Goal: Ask a question: Seek information or help from site administrators or community

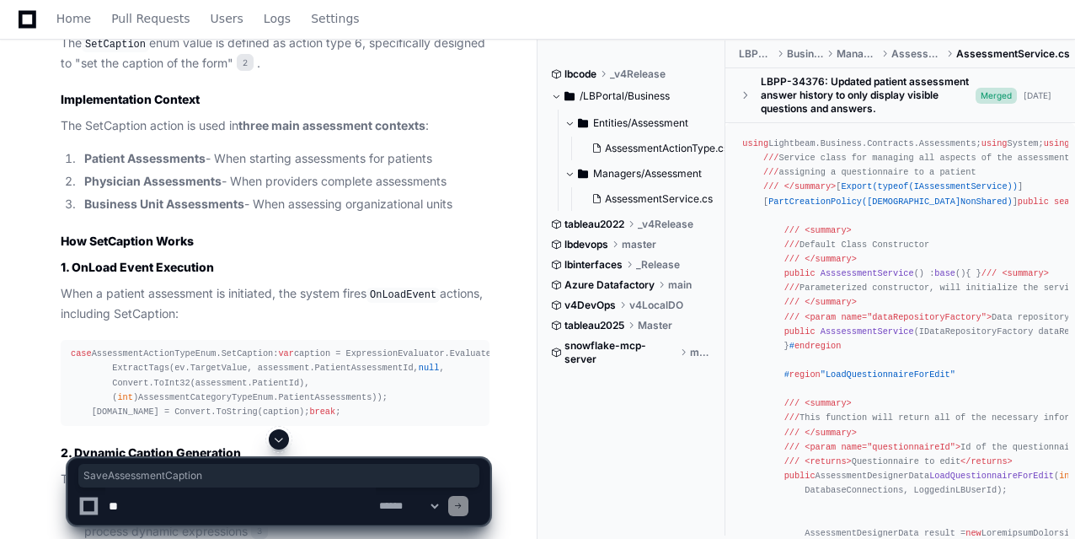
scroll to position [3165, 0]
click at [177, 504] on textarea at bounding box center [240, 505] width 271 height 37
type textarea "*"
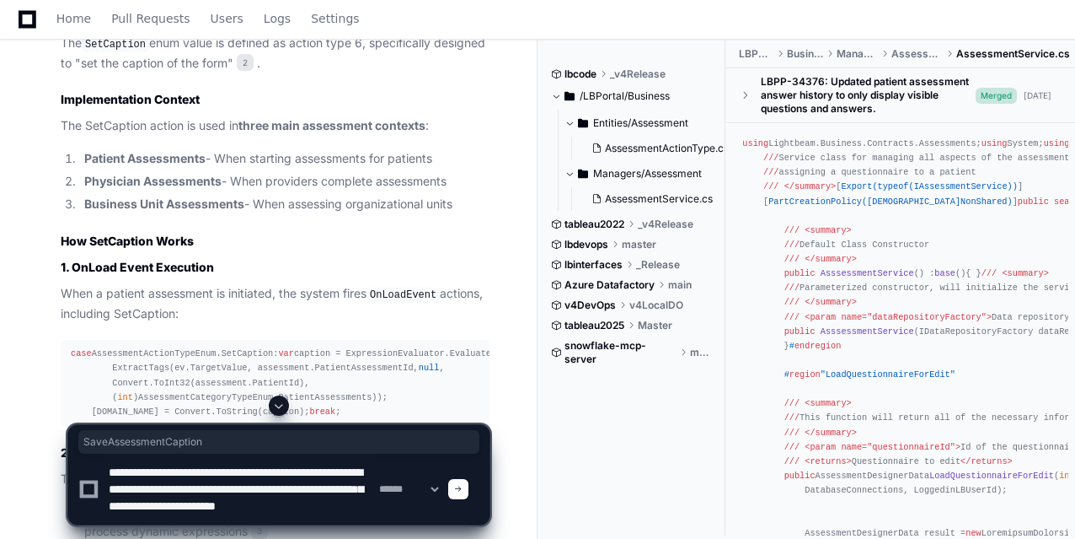
scroll to position [22, 0]
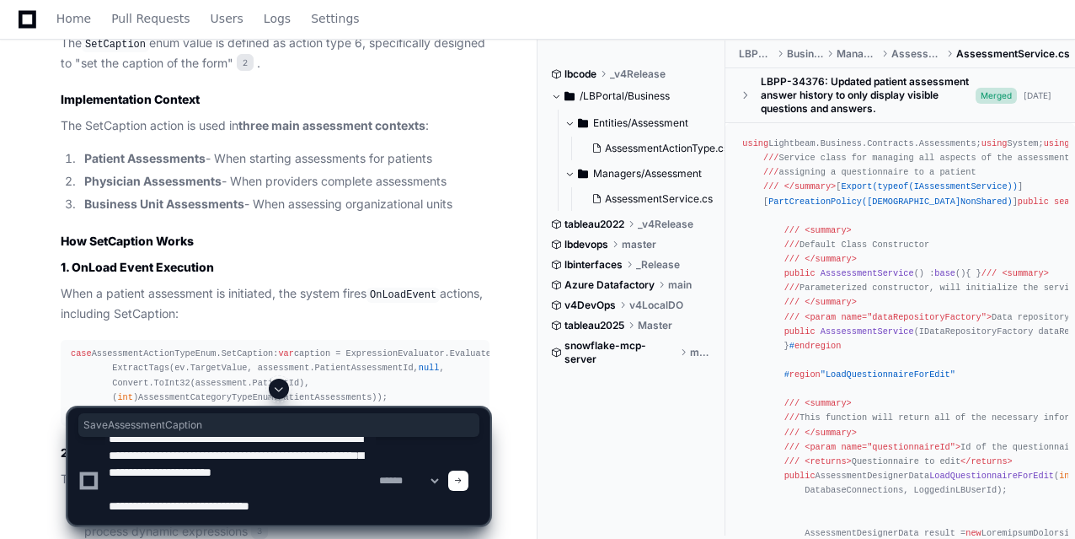
paste textarea "**********"
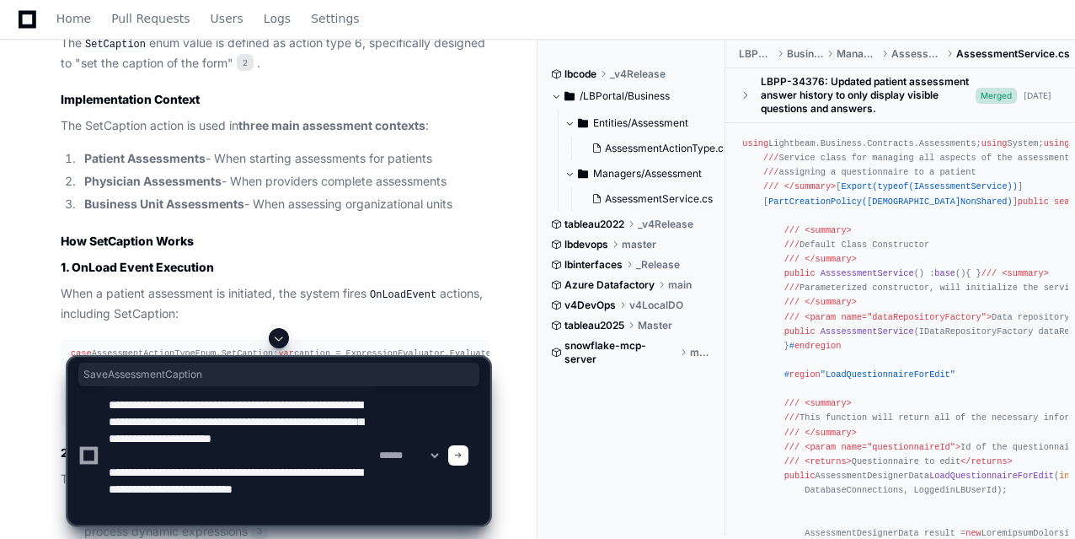
scroll to position [56, 0]
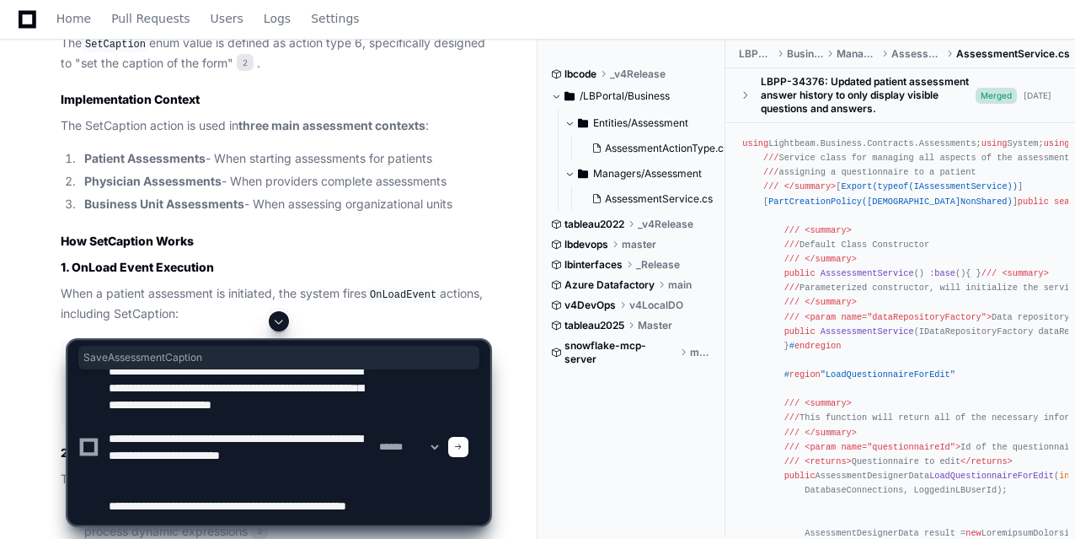
click at [189, 513] on textarea at bounding box center [240, 446] width 271 height 155
paste textarea
click at [255, 510] on textarea at bounding box center [240, 446] width 271 height 155
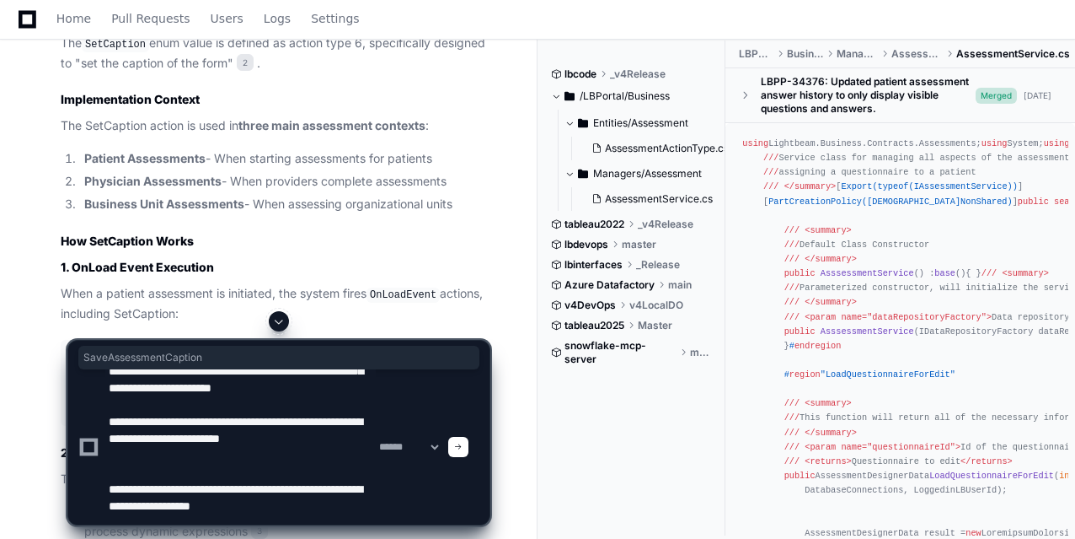
paste textarea "**********"
click at [124, 520] on textarea at bounding box center [240, 446] width 271 height 155
click at [293, 523] on textarea at bounding box center [240, 446] width 271 height 155
click at [195, 500] on textarea at bounding box center [240, 446] width 271 height 155
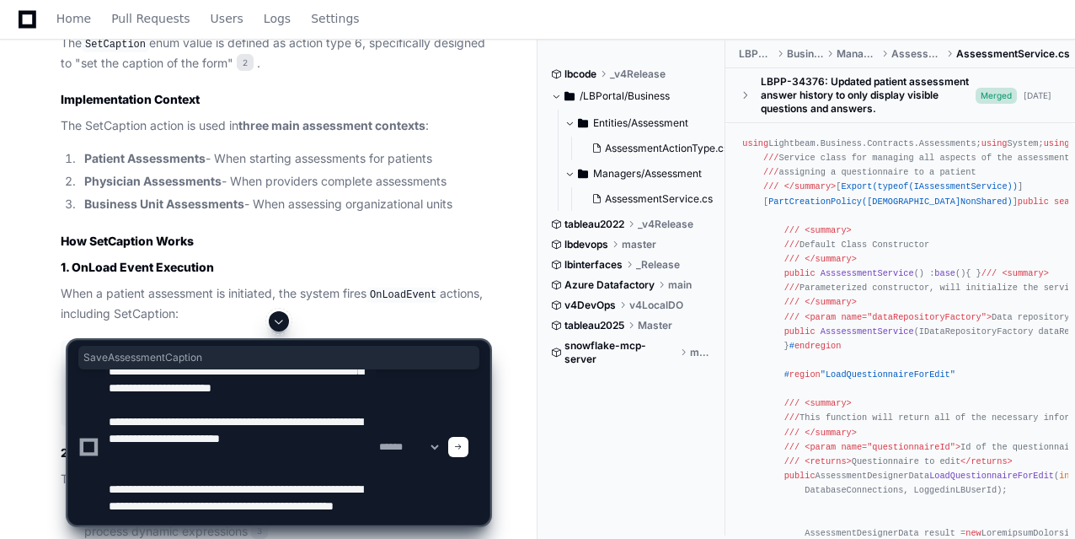
click at [195, 500] on textarea at bounding box center [240, 446] width 271 height 155
click at [319, 513] on textarea at bounding box center [240, 446] width 271 height 155
paste textarea "**********"
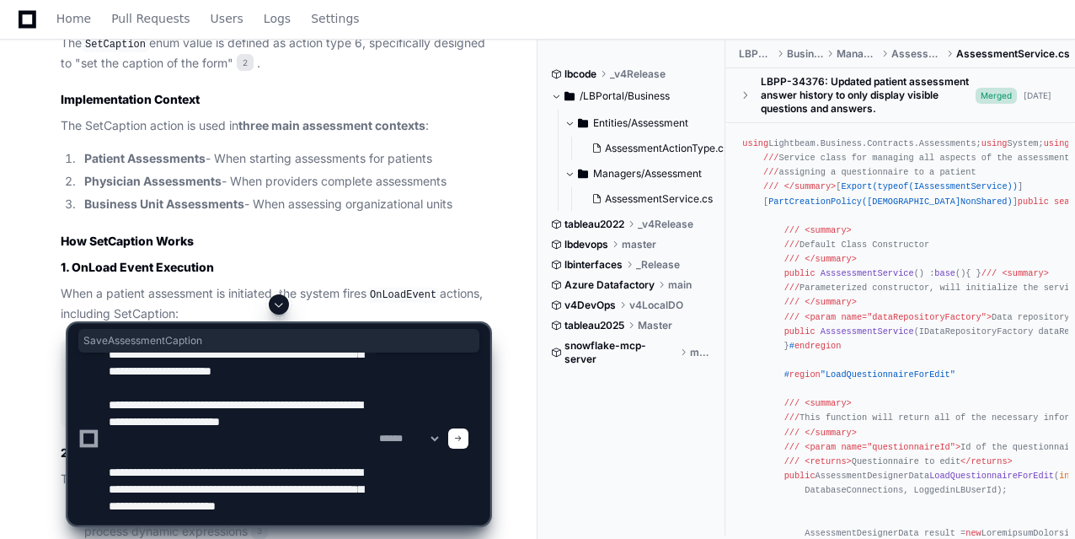
click at [350, 393] on textarea at bounding box center [240, 438] width 271 height 172
click at [316, 519] on textarea at bounding box center [240, 438] width 271 height 172
paste textarea "**********"
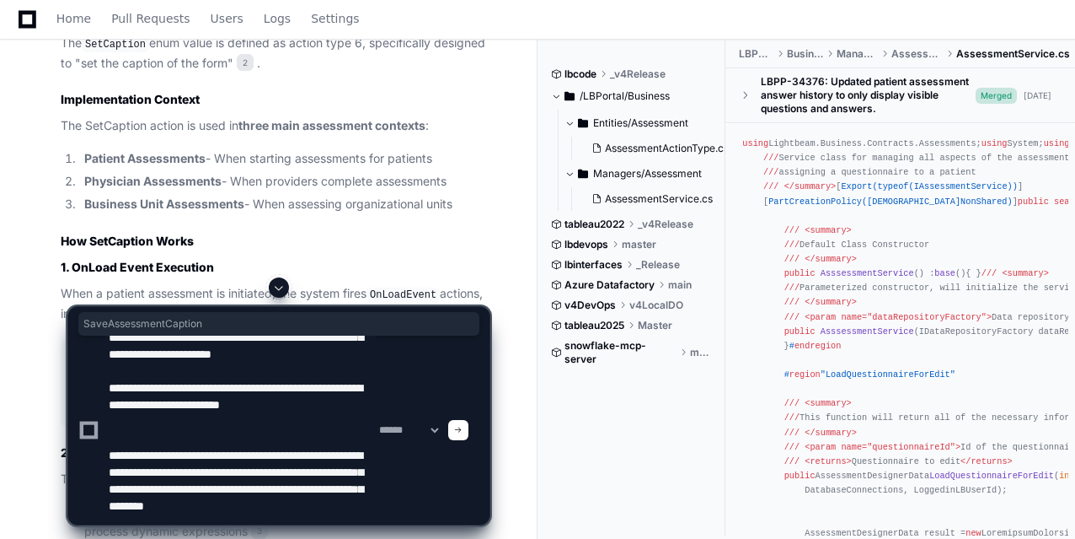
scroll to position [89, 0]
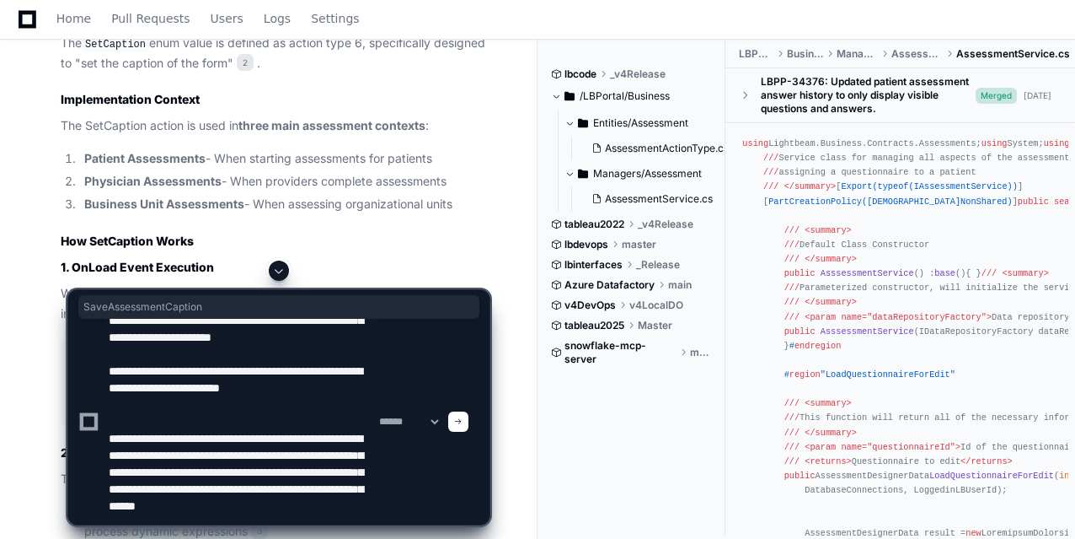
type textarea "**********"
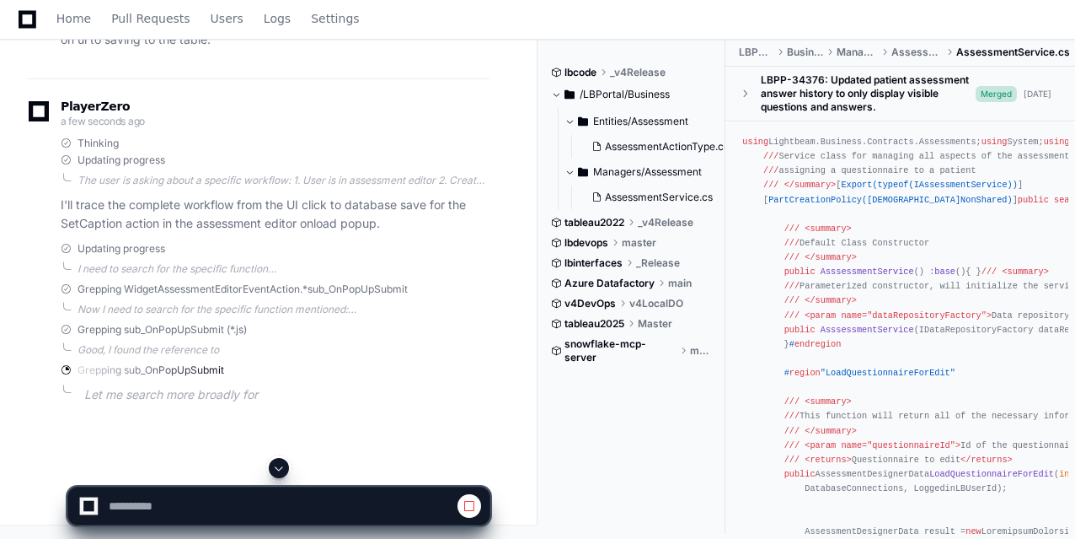
scroll to position [5242, 0]
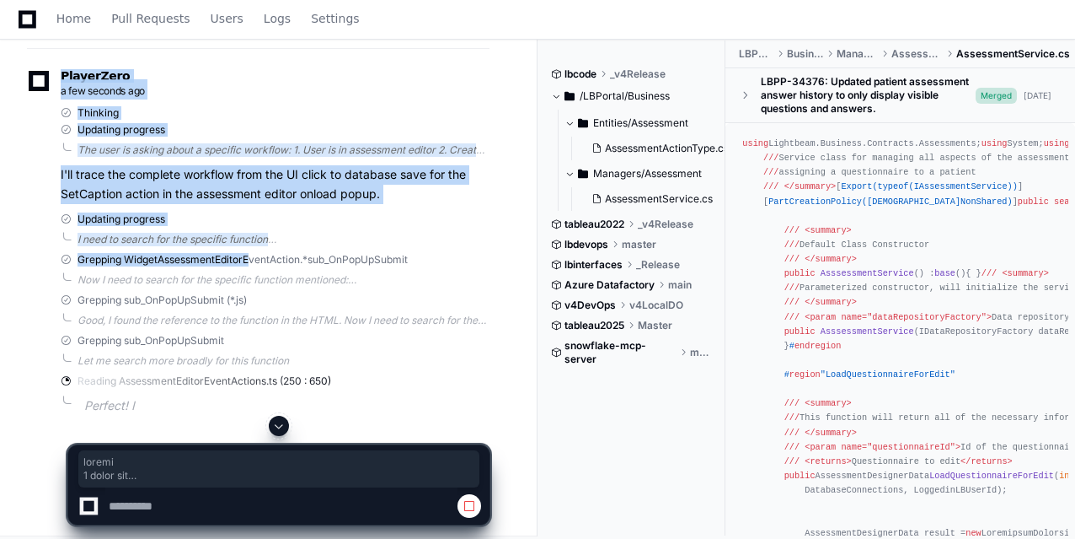
drag, startPoint x: 231, startPoint y: 387, endPoint x: 248, endPoint y: 309, distance: 79.4
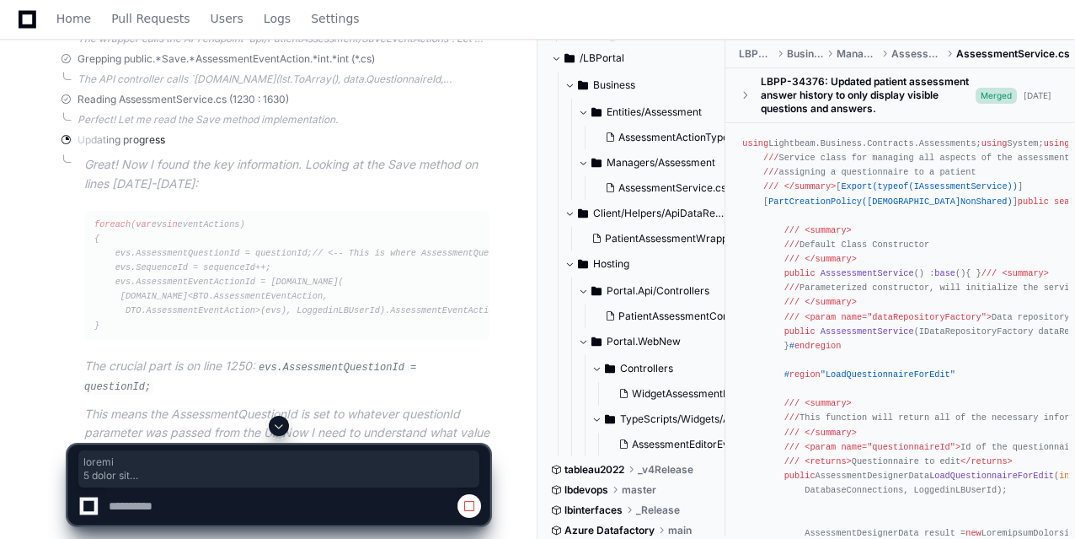
scroll to position [5863, 0]
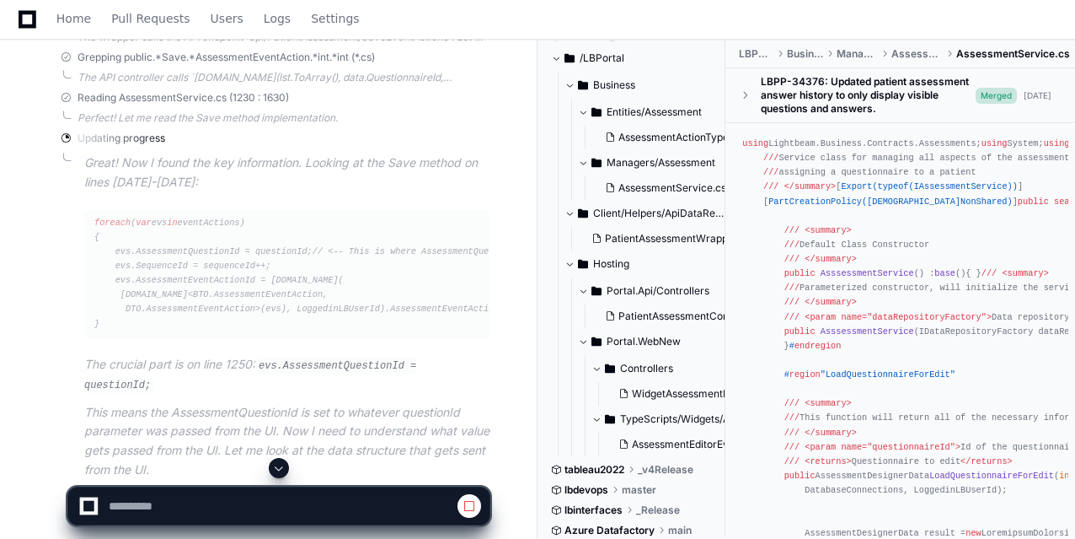
click at [427, 282] on div "foreach ( var evs in eventActions) { evs.AssessmentQuestionId = questionId; // …" at bounding box center [286, 273] width 385 height 115
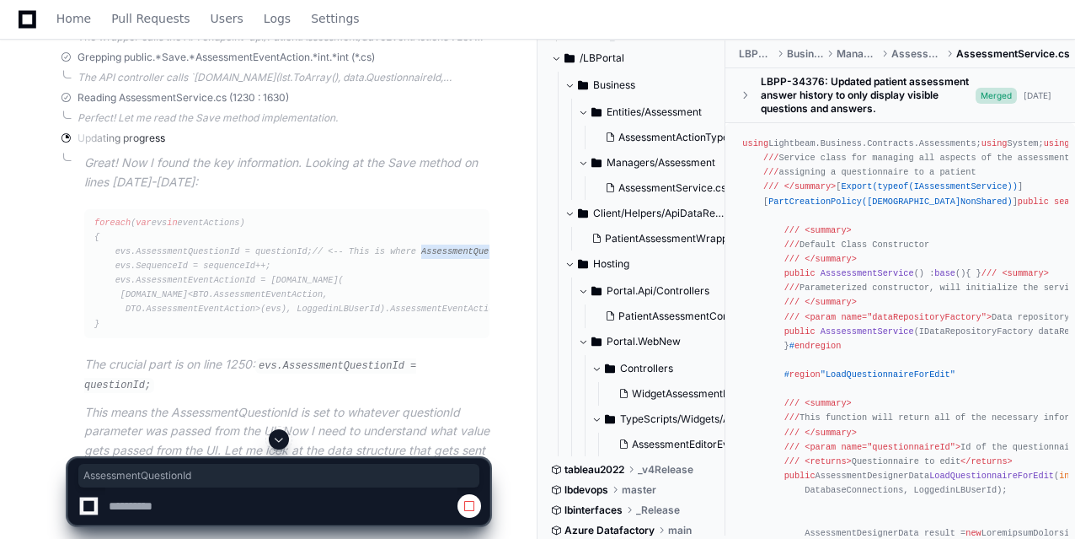
click at [427, 282] on div "foreach ( var evs in eventActions) { evs.AssessmentQuestionId = questionId; // …" at bounding box center [286, 273] width 385 height 115
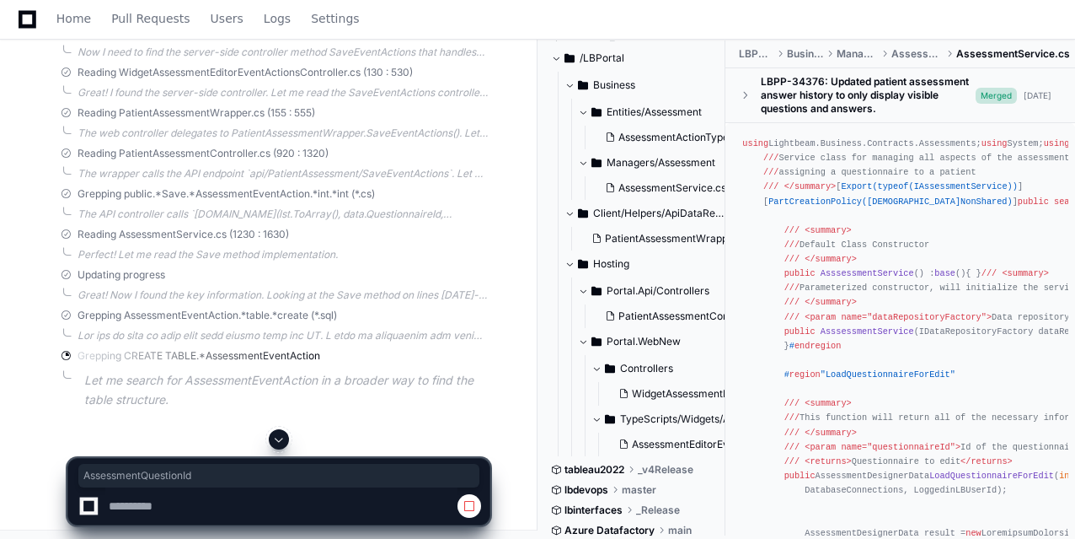
scroll to position [5727, 0]
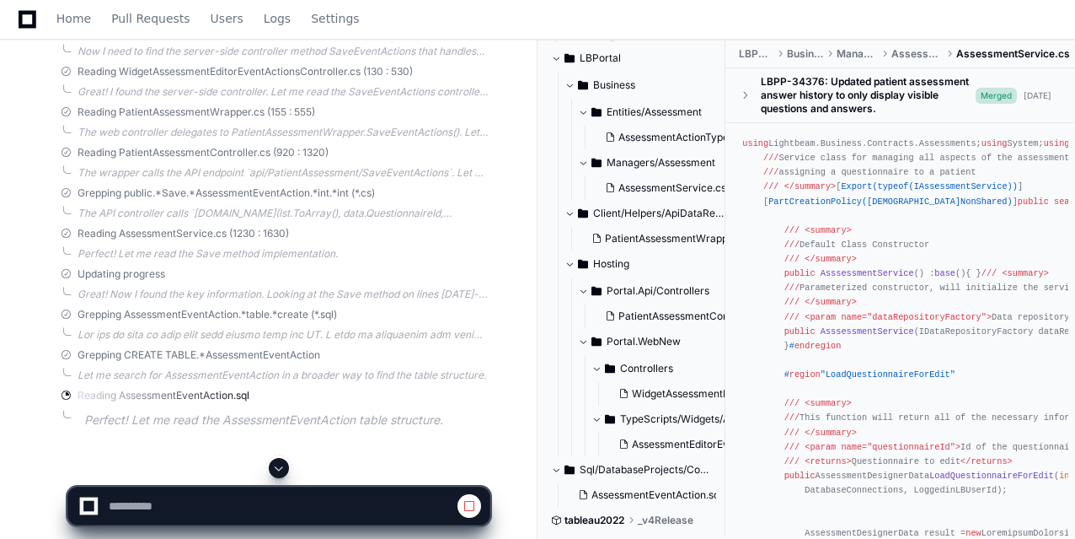
click at [265, 301] on div "Great! Now I found the key information. Looking at the Save method on lines [DA…" at bounding box center [284, 293] width 412 height 13
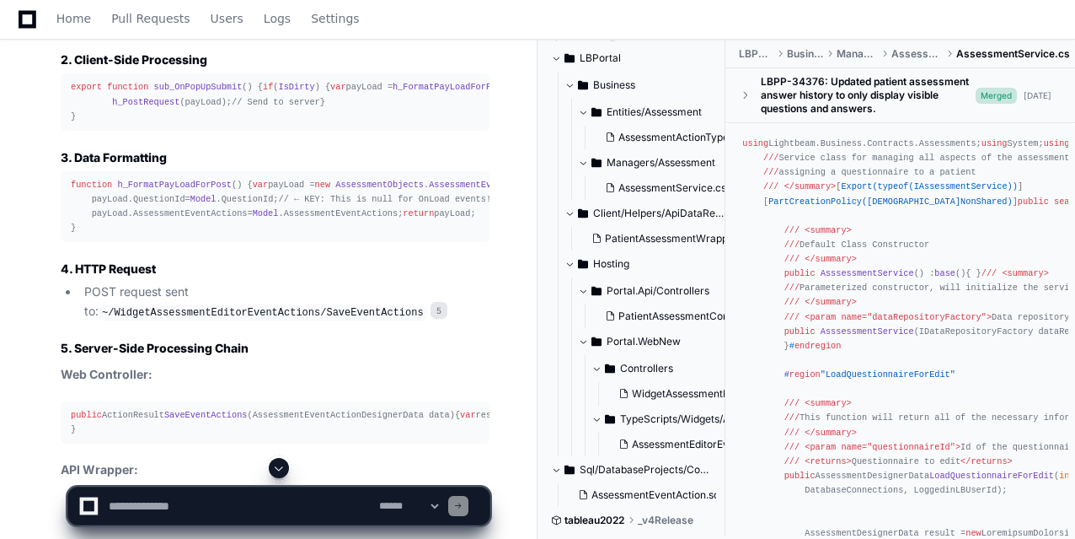
scroll to position [0, 23]
click at [449, 204] on span "// ← KEY: This is null for OnLoad events!" at bounding box center [361, 199] width 213 height 10
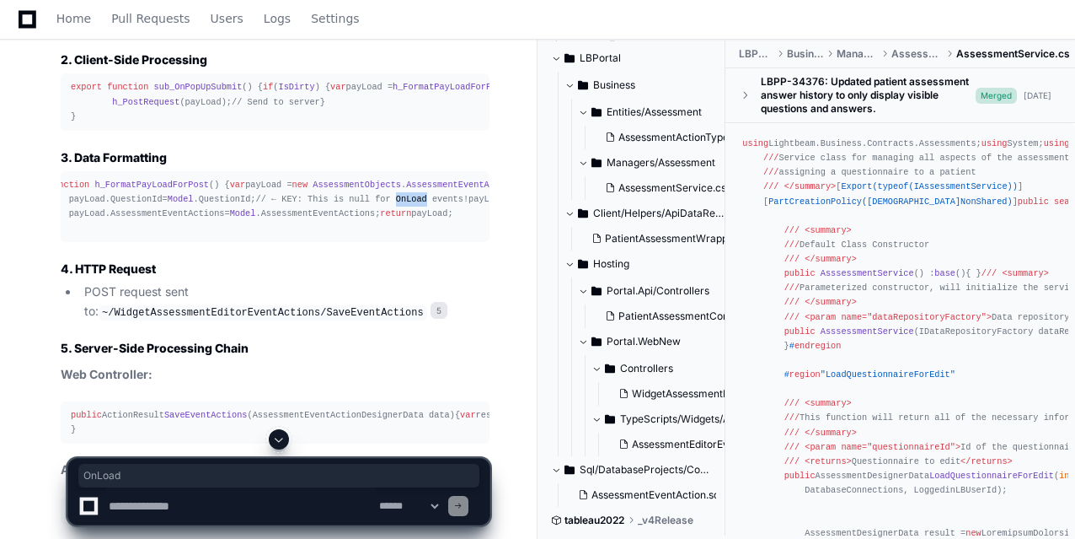
click at [449, 204] on span "// ← KEY: This is null for OnLoad events!" at bounding box center [361, 199] width 213 height 10
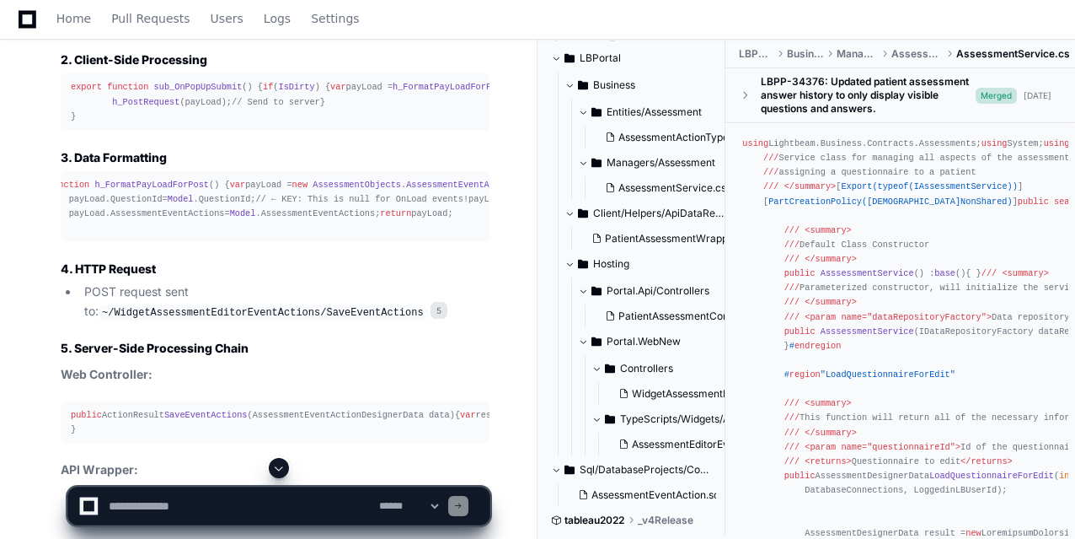
click at [469, 204] on span "// ← KEY: This is null for OnLoad events!" at bounding box center [361, 199] width 213 height 10
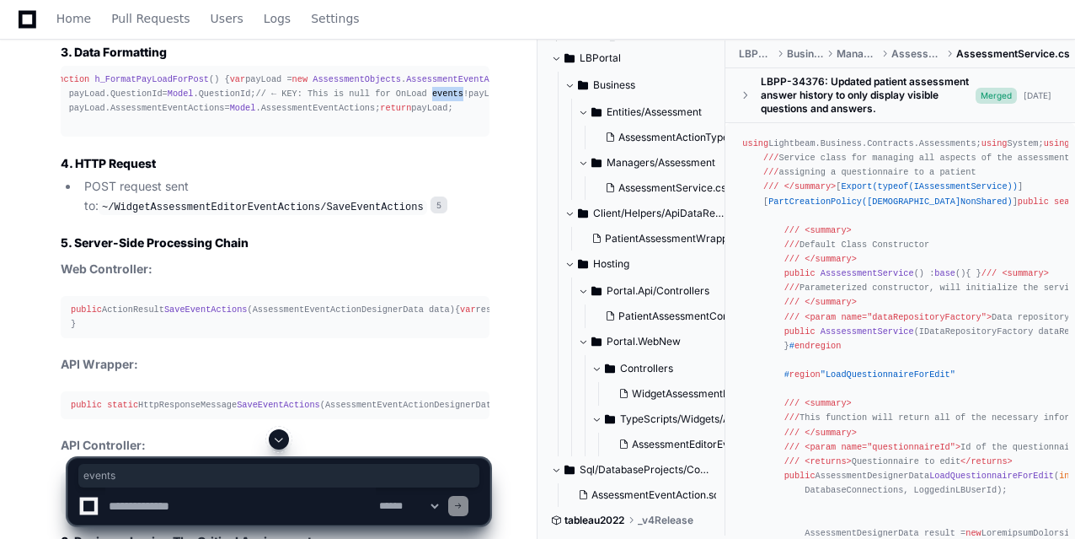
scroll to position [6588, 0]
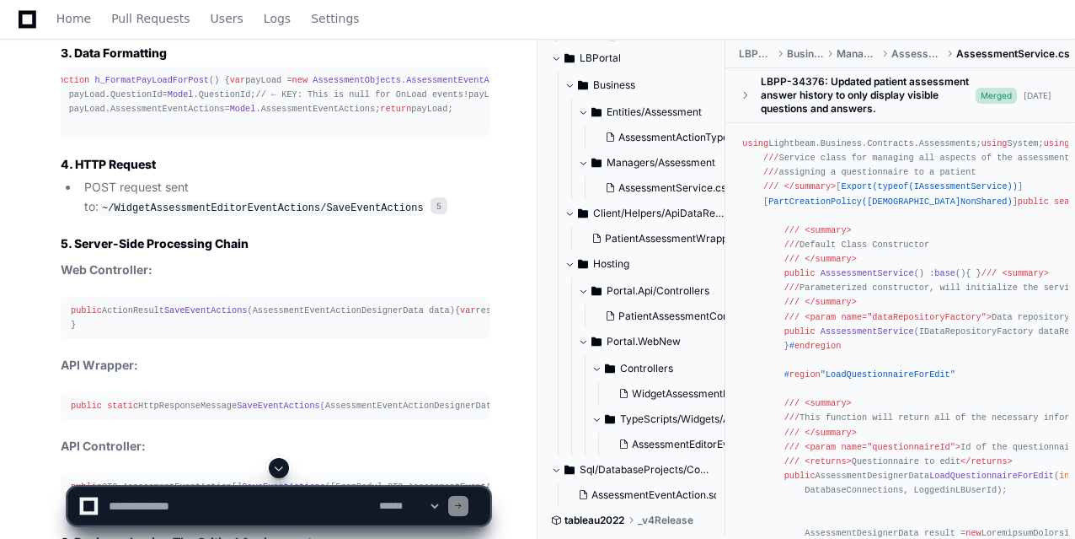
click at [137, 85] on span "h_FormatPayLoadForPost" at bounding box center [151, 80] width 115 height 10
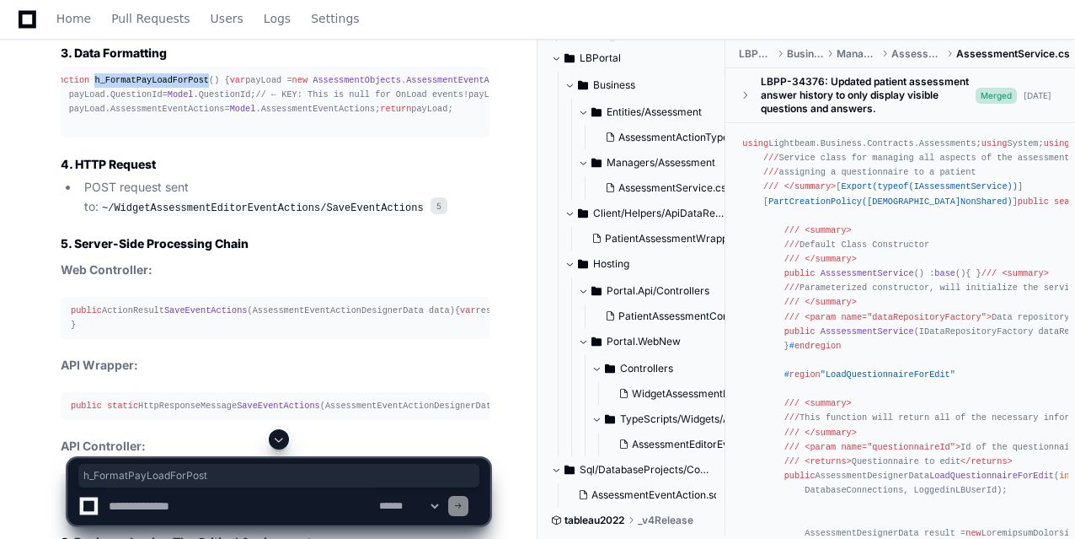
copy span "h_FormatPayLoadForPost"
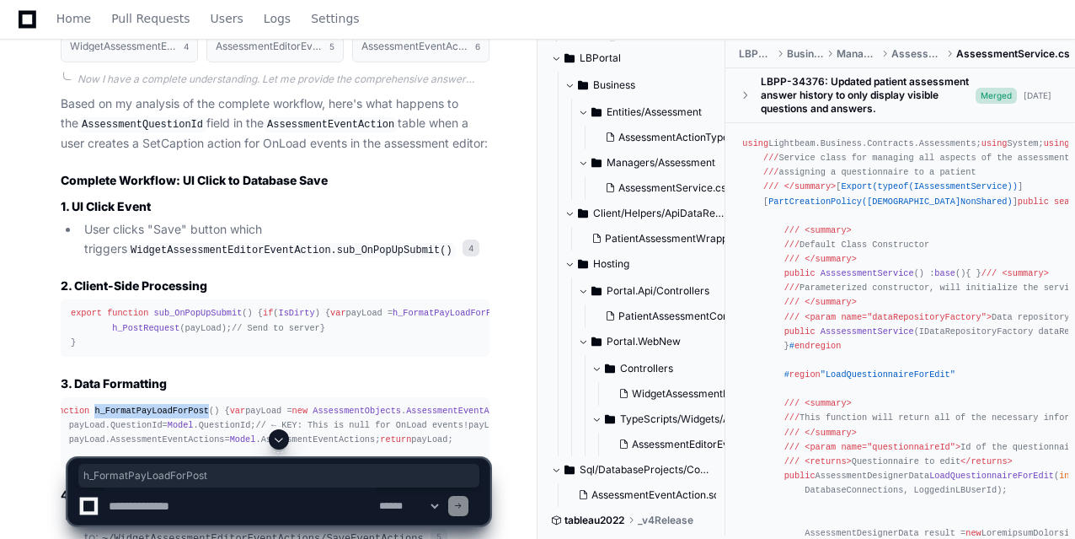
scroll to position [6255, 0]
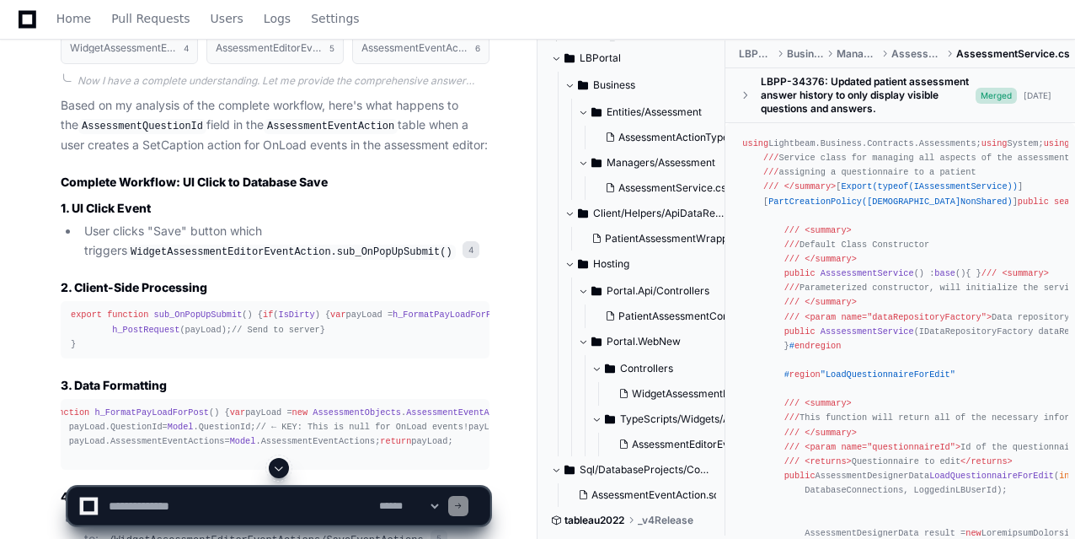
click at [378, 154] on p "Based on my analysis of the complete workflow, here's what happens to the Asses…" at bounding box center [275, 125] width 429 height 58
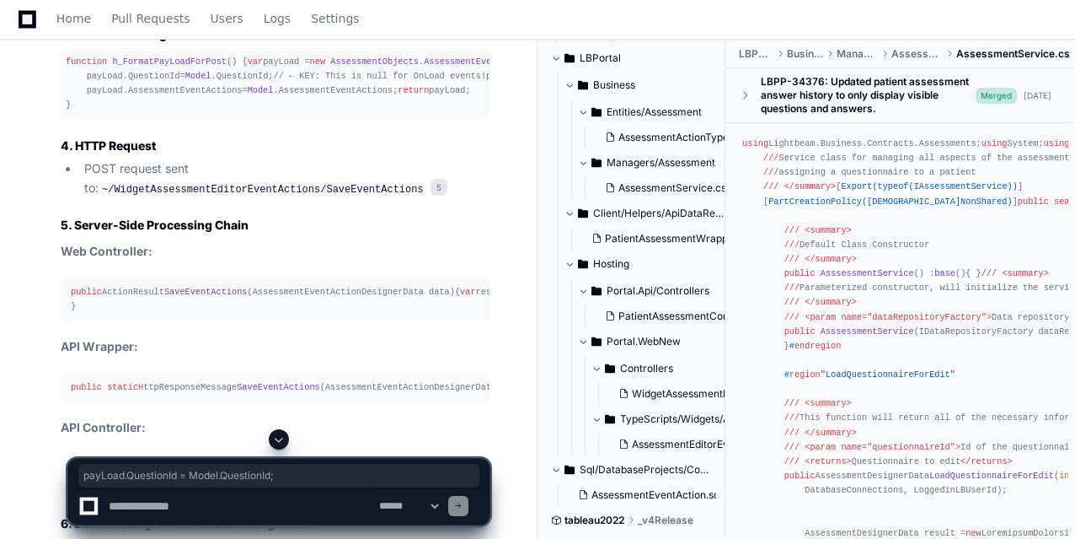
scroll to position [0, 0]
drag, startPoint x: 252, startPoint y: 172, endPoint x: 67, endPoint y: 167, distance: 185.5
click at [67, 120] on pre "function h_FormatPayLoadForPost ( ) { var payLoad = new AssessmentObjects . Ass…" at bounding box center [275, 84] width 429 height 72
copy div "payLoad. QuestionId = Model . QuestionId ;"
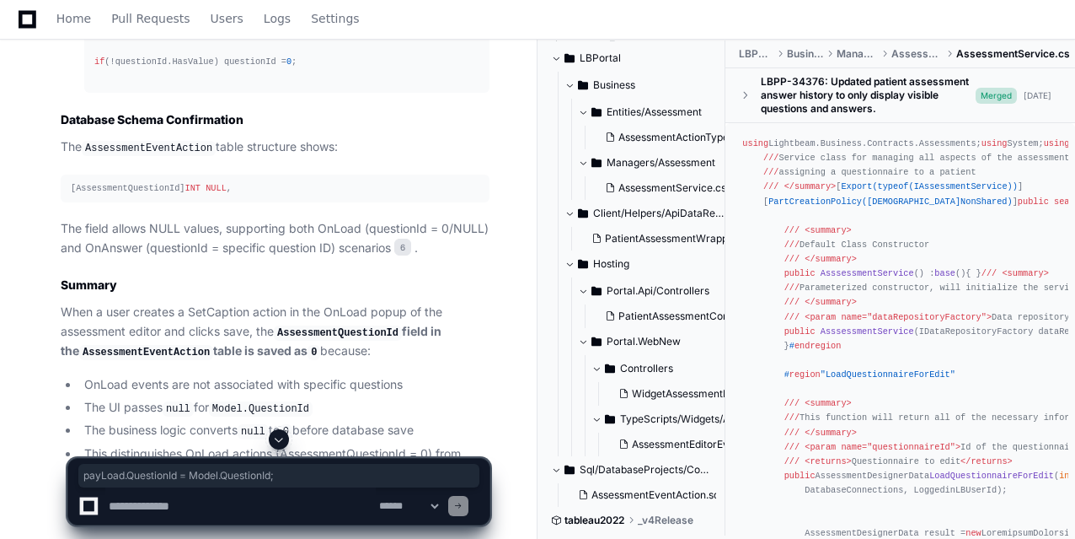
scroll to position [7644, 0]
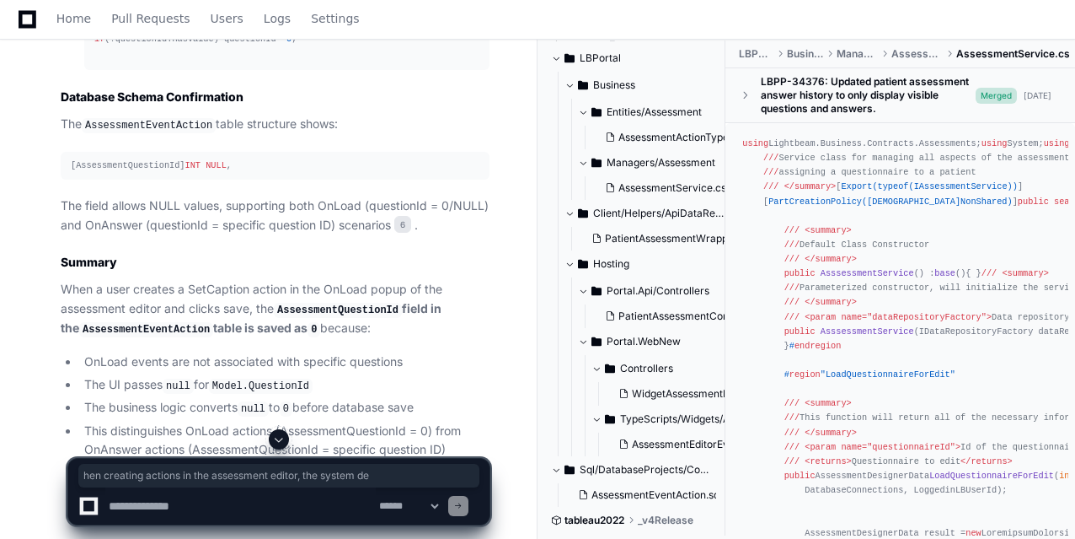
drag, startPoint x: 201, startPoint y: 60, endPoint x: 264, endPoint y: 56, distance: 63.4
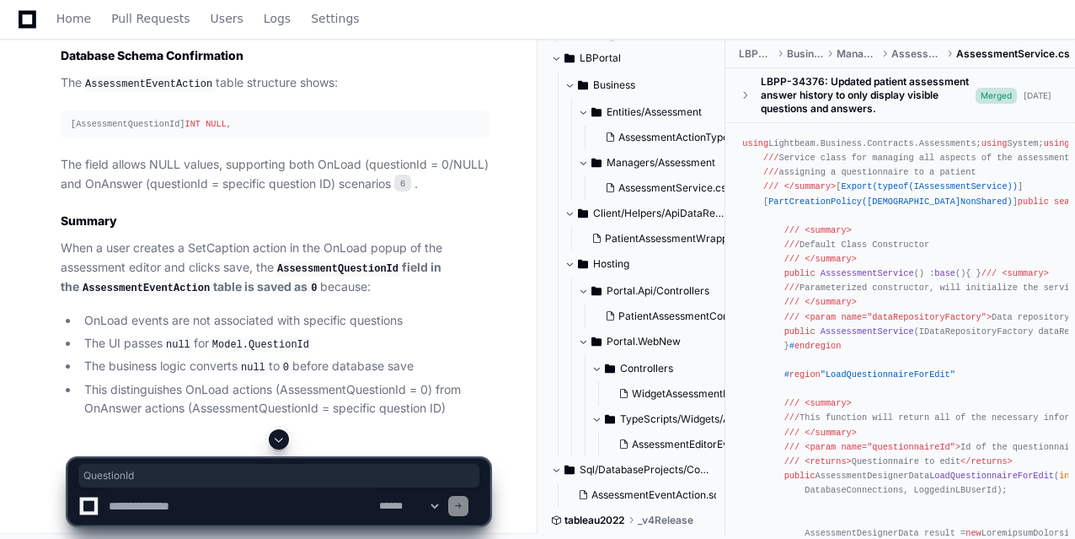
scroll to position [7686, 0]
drag, startPoint x: 154, startPoint y: 204, endPoint x: 238, endPoint y: 196, distance: 83.9
drag, startPoint x: 105, startPoint y: 223, endPoint x: 165, endPoint y: 222, distance: 60.7
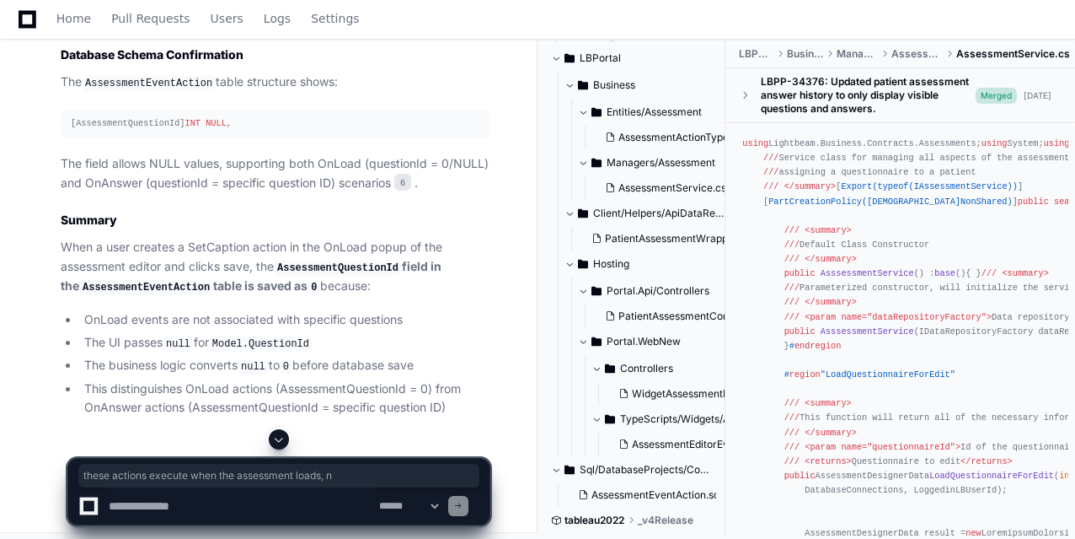
drag, startPoint x: 272, startPoint y: 212, endPoint x: 195, endPoint y: 233, distance: 80.6
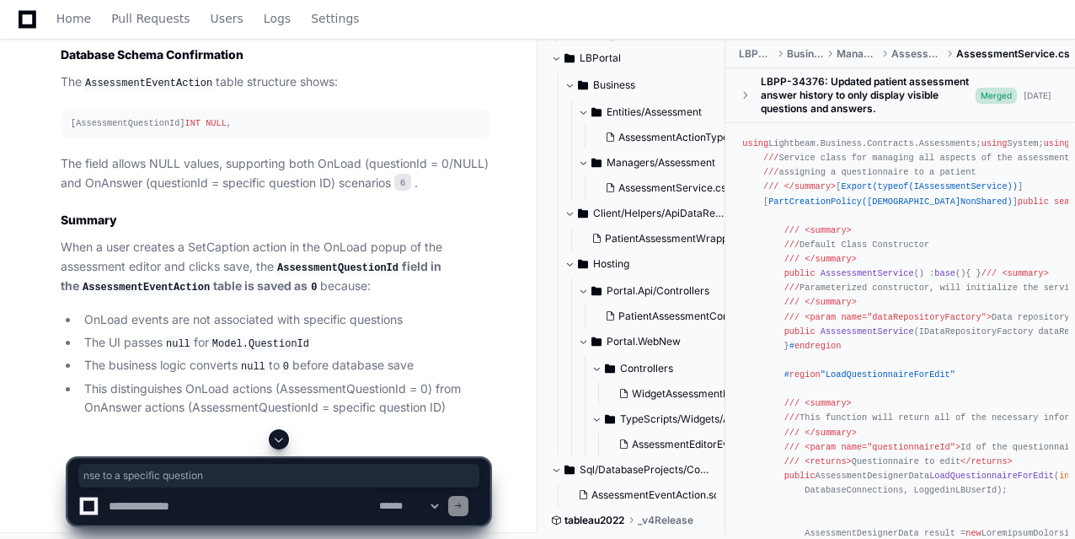
drag, startPoint x: 397, startPoint y: 235, endPoint x: 253, endPoint y: 235, distance: 144.1
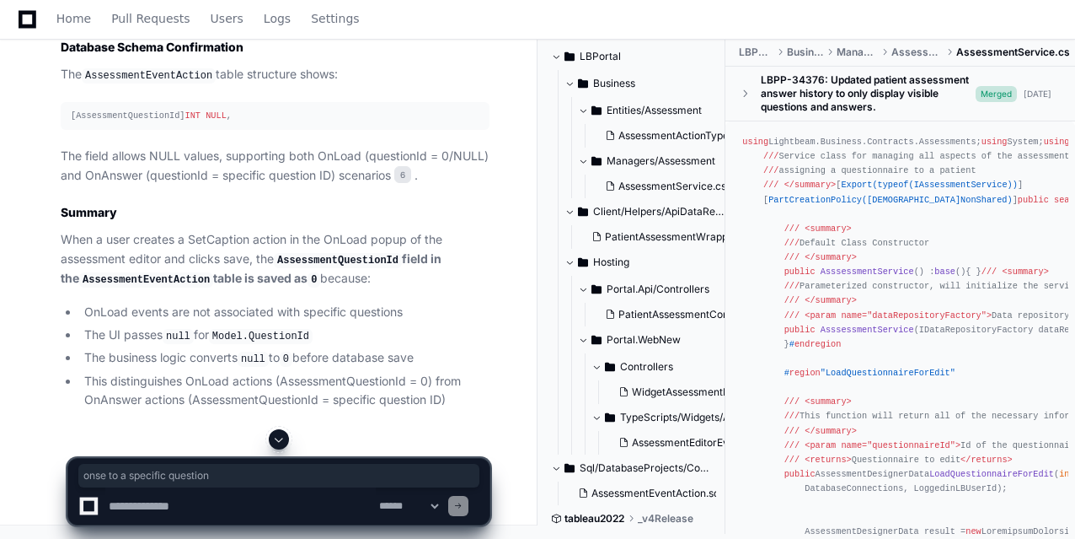
scroll to position [7858, 0]
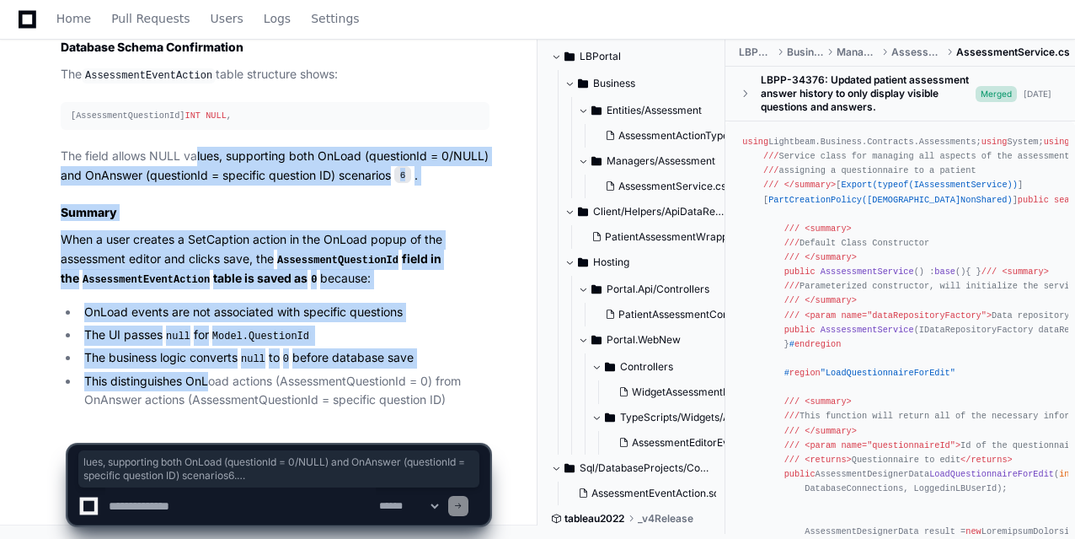
drag, startPoint x: 198, startPoint y: 149, endPoint x: 226, endPoint y: 368, distance: 220.9
click at [226, 368] on ul "OnLoad events are not associated with specific questions The UI passes null for…" at bounding box center [275, 356] width 429 height 107
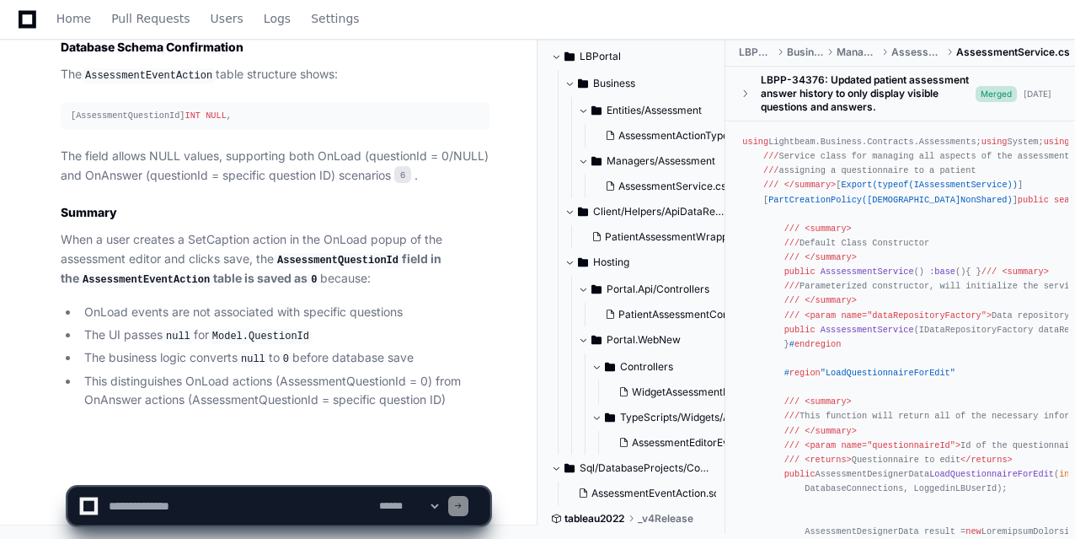
click at [151, 507] on textarea at bounding box center [240, 505] width 271 height 37
type textarea "*"
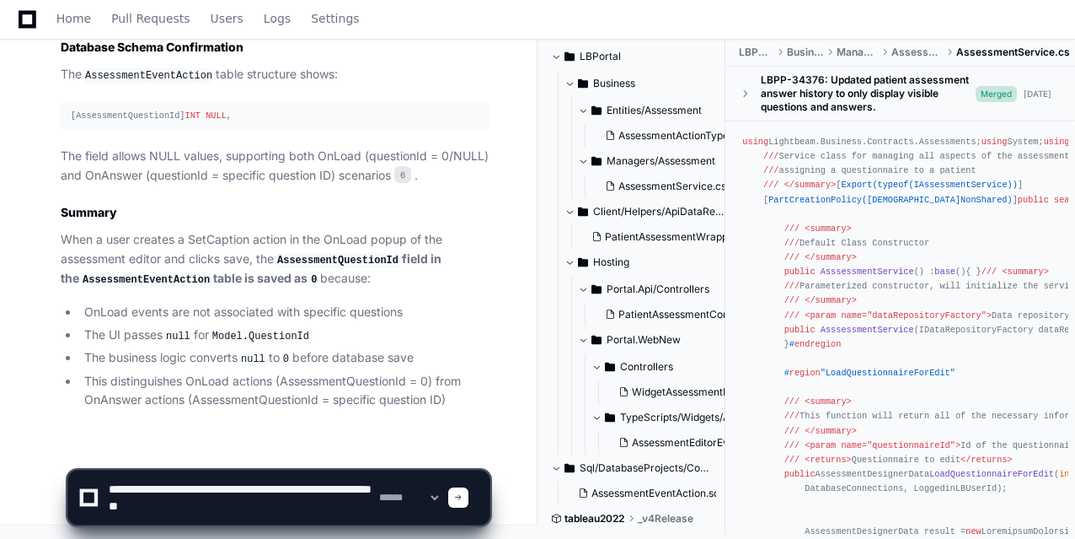
click at [346, 261] on code "AssessmentQuestionId" at bounding box center [338, 260] width 128 height 15
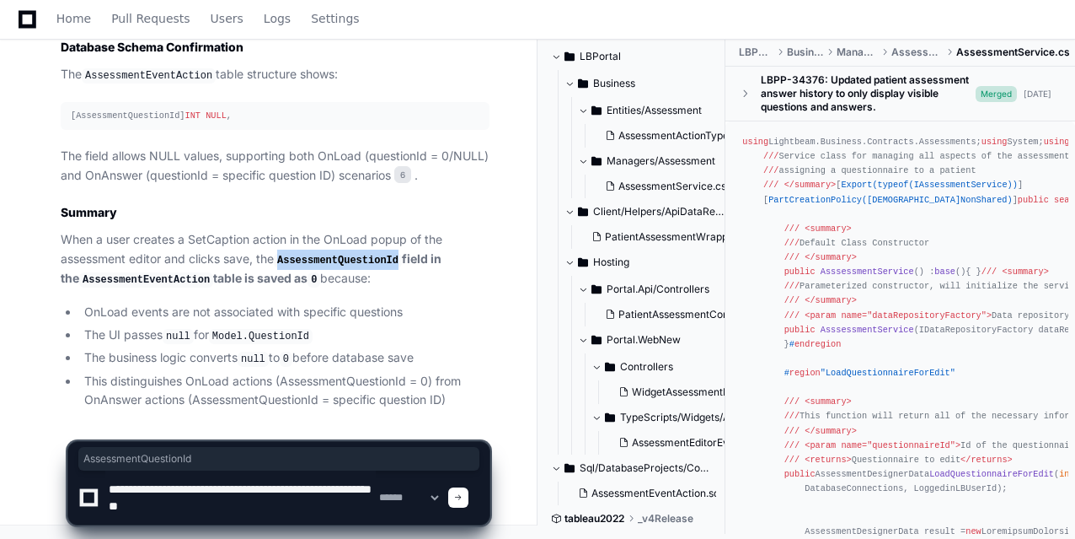
click at [346, 261] on code "AssessmentQuestionId" at bounding box center [338, 260] width 128 height 15
copy code "AssessmentQuestionId"
click at [230, 508] on textarea at bounding box center [240, 497] width 271 height 54
paste textarea "**********"
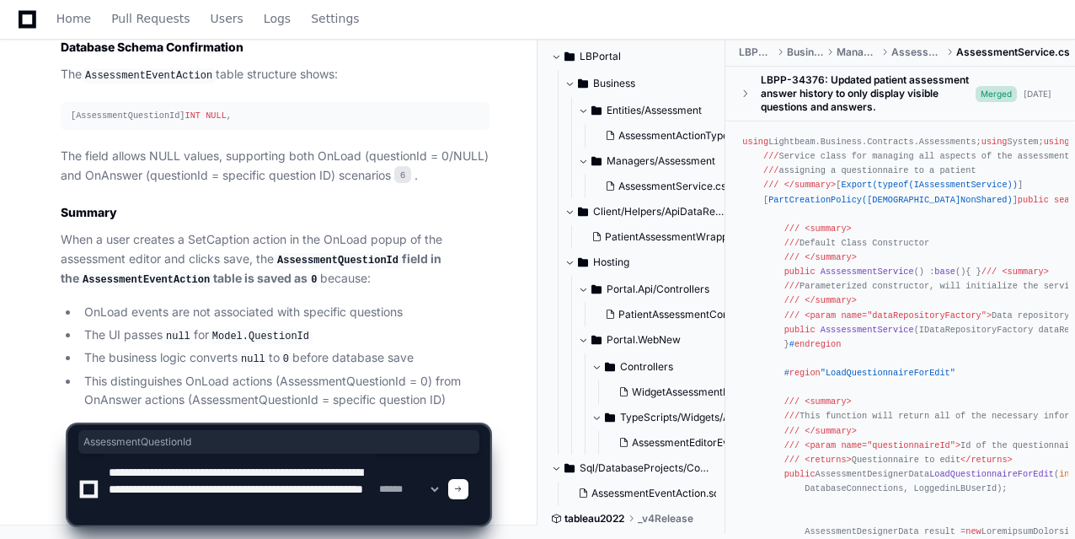
type textarea "**********"
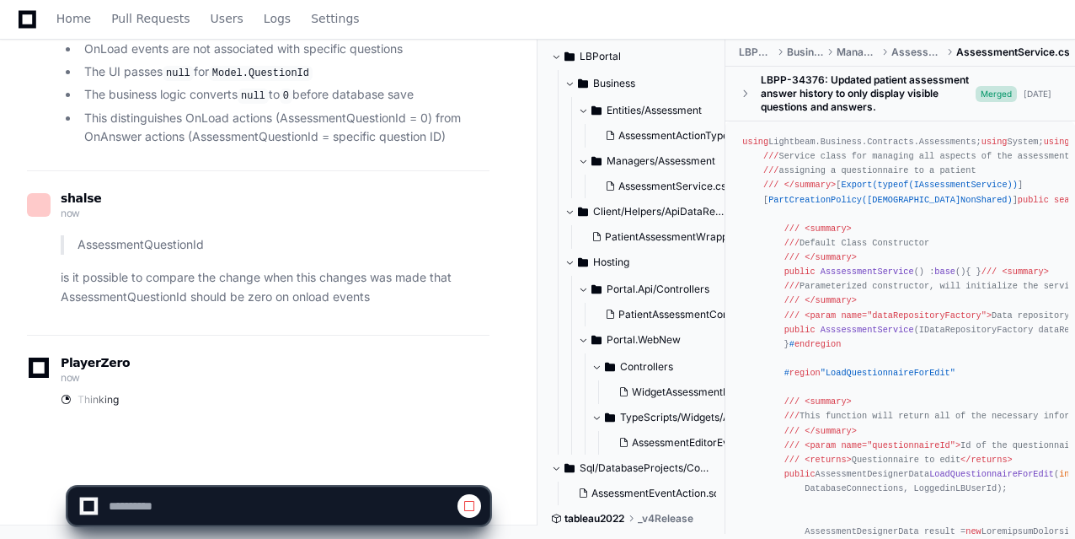
scroll to position [8276, 0]
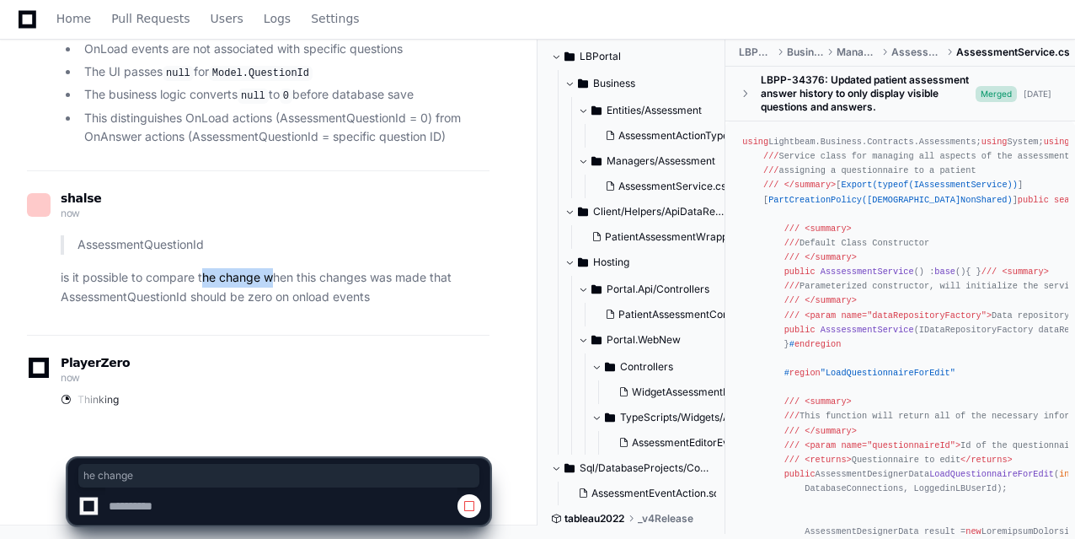
drag, startPoint x: 201, startPoint y: 271, endPoint x: 280, endPoint y: 276, distance: 78.6
click at [280, 276] on p "is it possible to compare the change when this changes was made that Assessment…" at bounding box center [275, 287] width 429 height 39
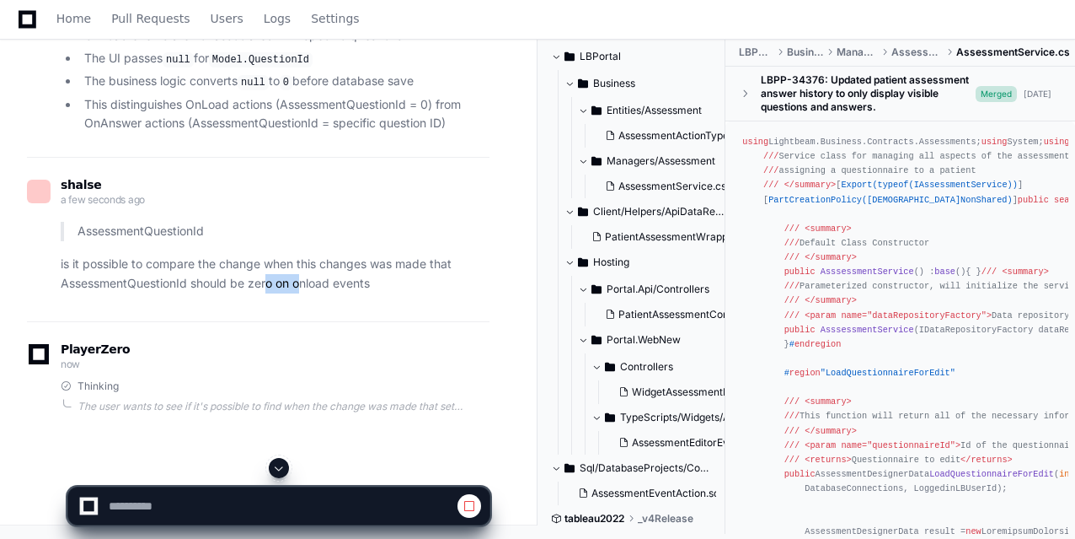
drag, startPoint x: 306, startPoint y: 296, endPoint x: 210, endPoint y: 362, distance: 116.9
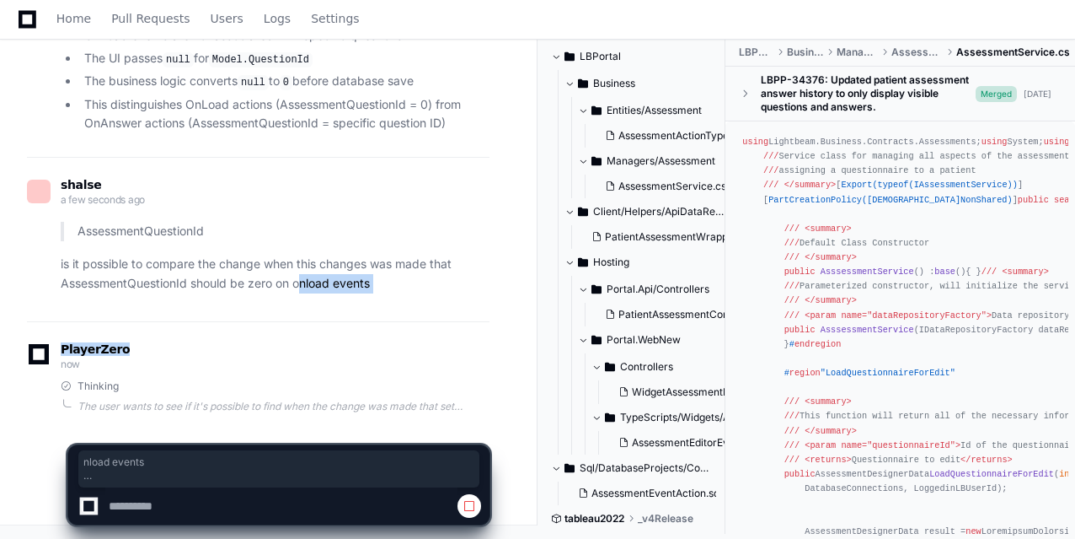
scroll to position [8289, 0]
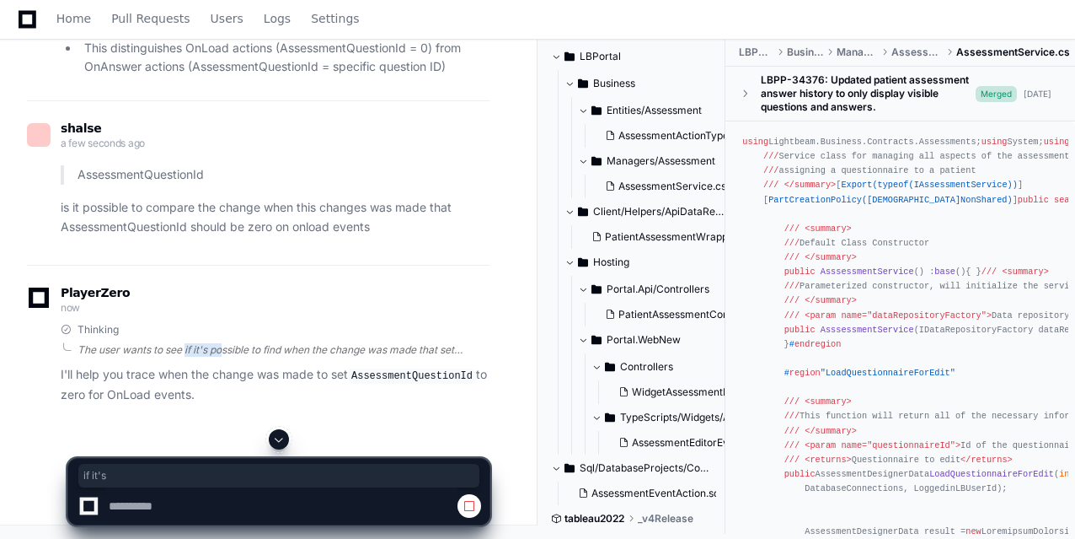
drag, startPoint x: 185, startPoint y: 405, endPoint x: 222, endPoint y: 404, distance: 37.1
click at [222, 357] on div "The user wants to see if it's possible to find when the change was made that se…" at bounding box center [284, 349] width 412 height 13
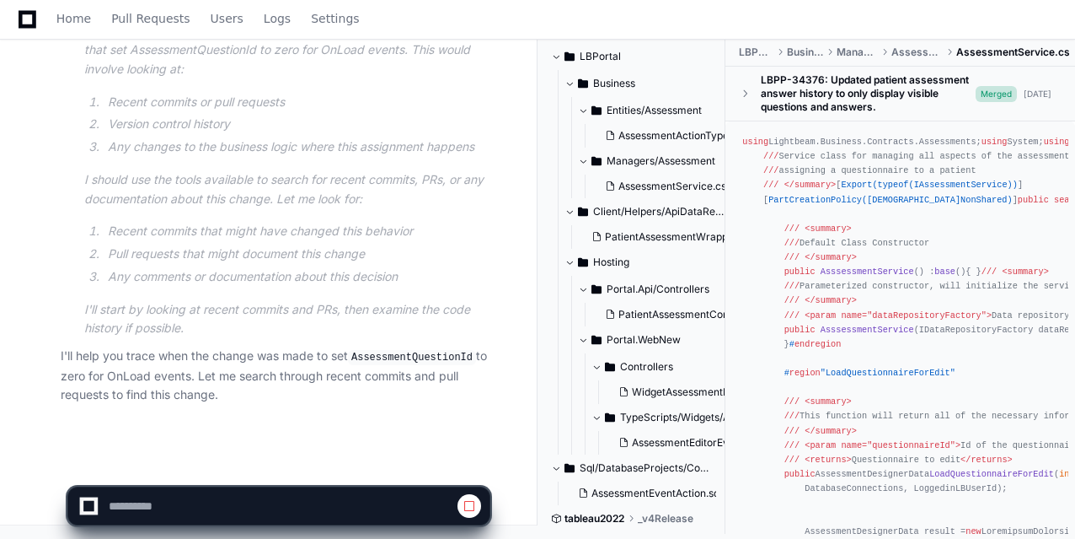
scroll to position [8669, 0]
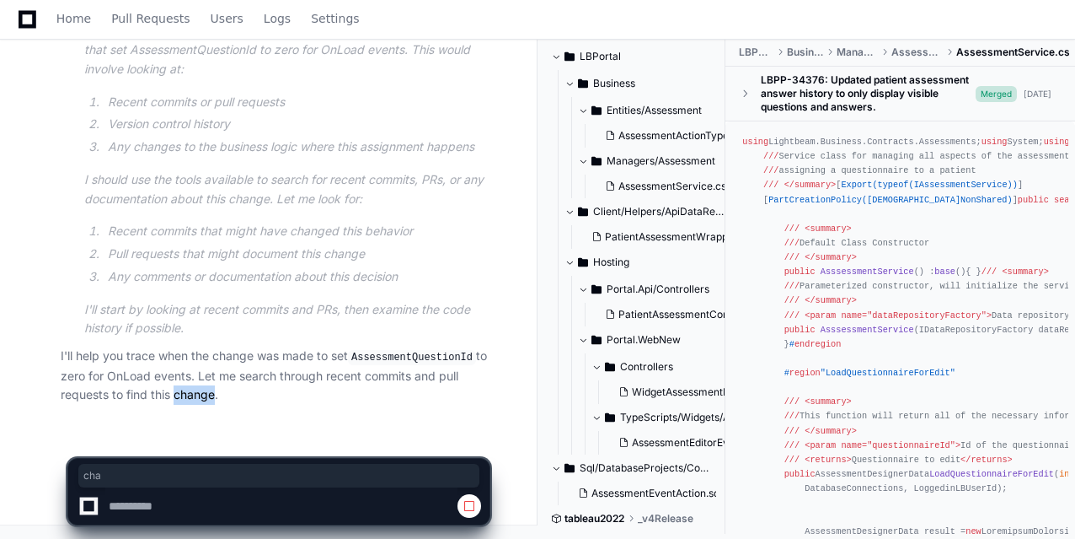
drag, startPoint x: 169, startPoint y: 390, endPoint x: 211, endPoint y: 392, distance: 42.2
click at [211, 392] on p "I'll help you trace when the change was made to set AssessmentQuestionId to zer…" at bounding box center [275, 375] width 429 height 58
drag, startPoint x: 235, startPoint y: 375, endPoint x: 379, endPoint y: 387, distance: 144.6
click at [379, 387] on p "I'll help you trace when the change was made to set AssessmentQuestionId to zer…" at bounding box center [275, 375] width 429 height 58
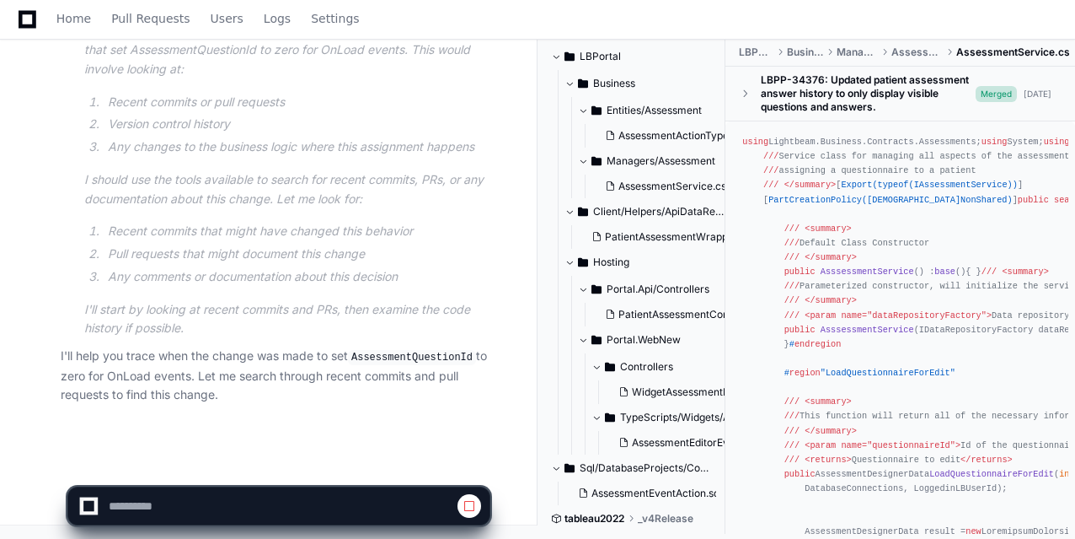
click at [279, 363] on p "I'll help you trace when the change was made to set AssessmentQuestionId to zer…" at bounding box center [275, 375] width 429 height 58
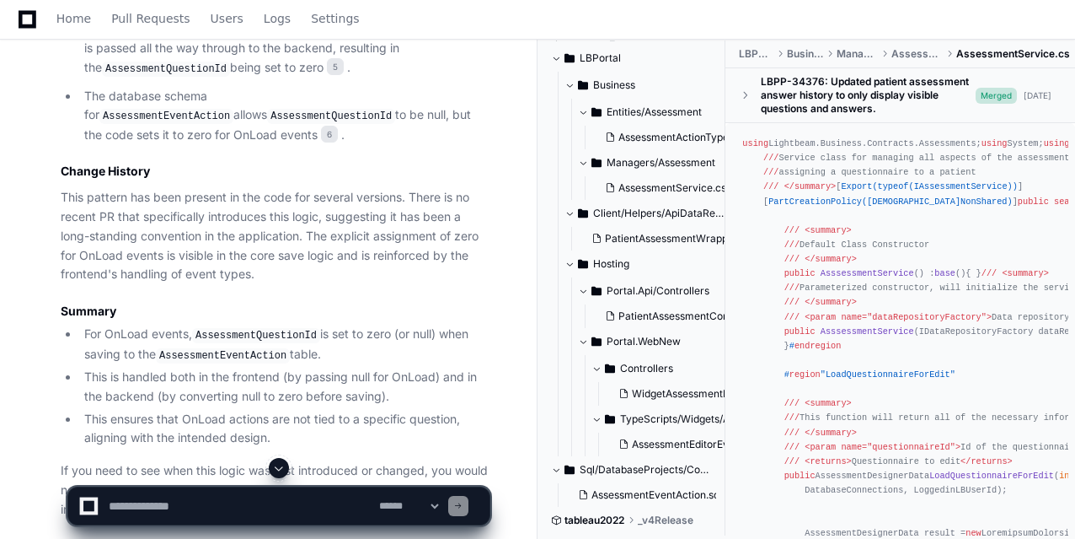
scroll to position [9180, 0]
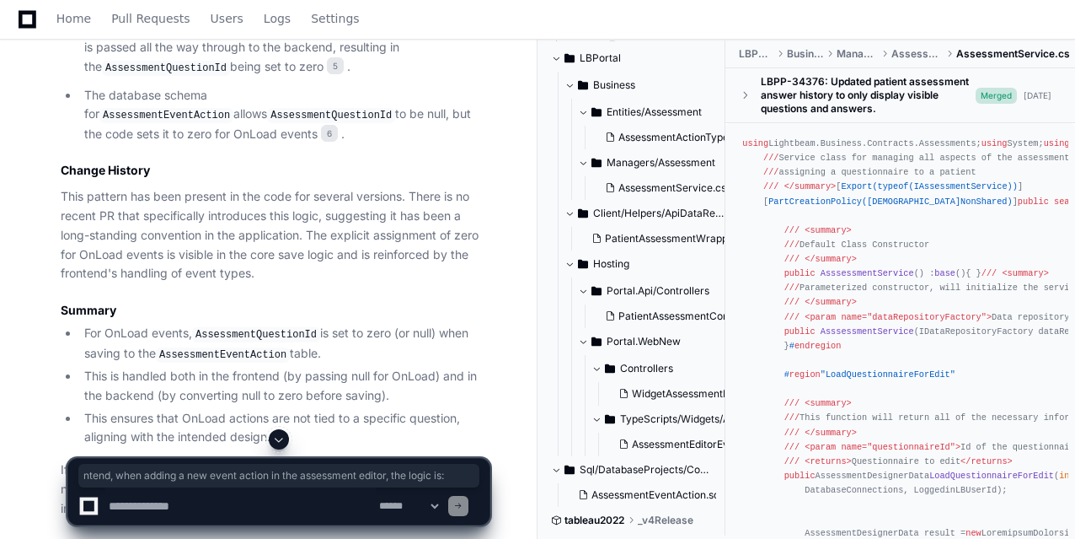
drag, startPoint x: 142, startPoint y: 171, endPoint x: 197, endPoint y: 190, distance: 58.1
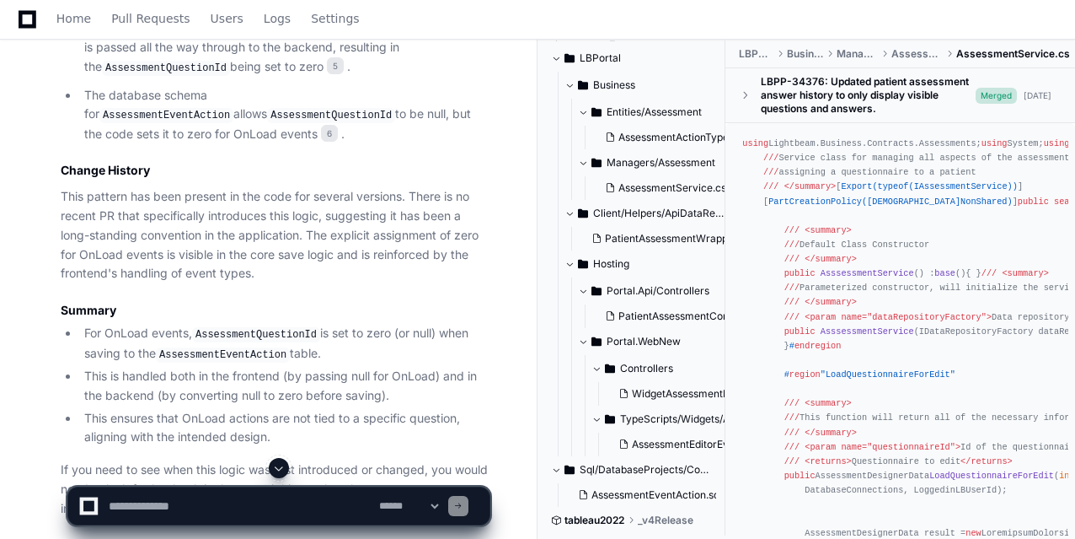
scroll to position [0, 0]
click at [168, 496] on textarea at bounding box center [240, 505] width 271 height 37
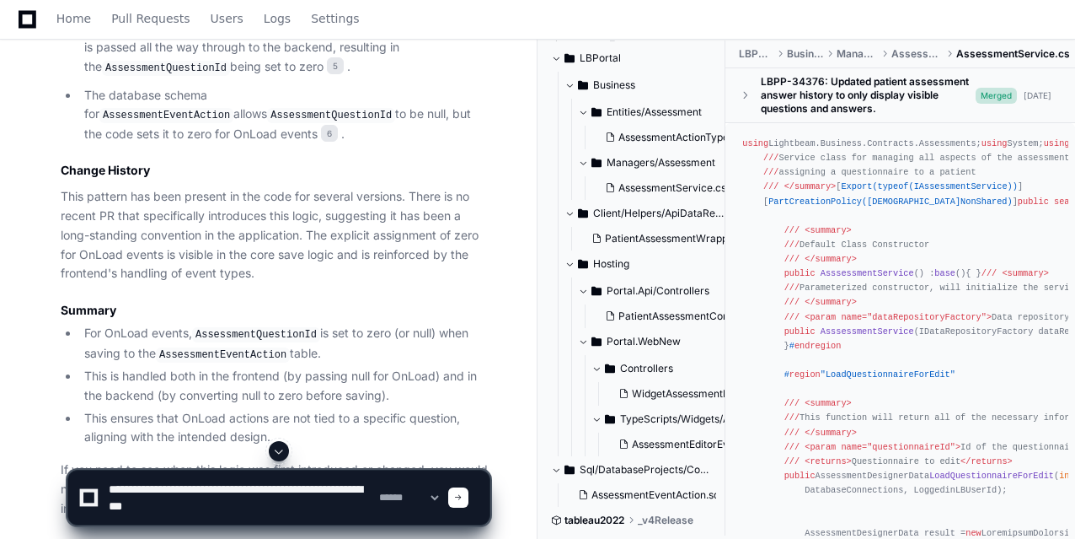
click at [215, 516] on textarea at bounding box center [240, 497] width 271 height 54
click at [228, 506] on textarea at bounding box center [240, 497] width 271 height 54
click at [232, 511] on textarea at bounding box center [240, 497] width 271 height 54
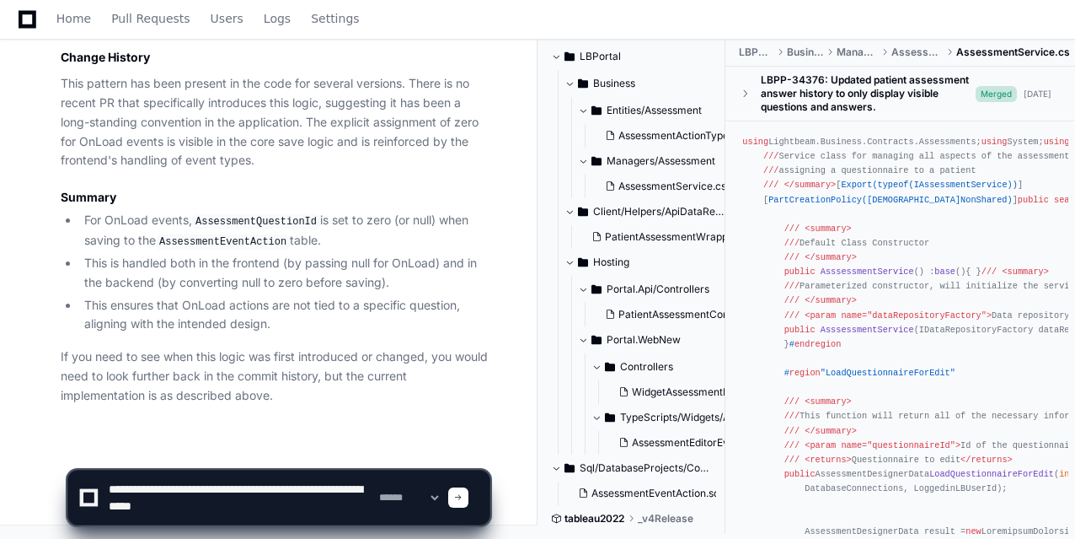
scroll to position [9623, 0]
click at [205, 501] on textarea at bounding box center [240, 497] width 271 height 54
click at [218, 503] on textarea at bounding box center [240, 497] width 271 height 54
click at [309, 483] on textarea at bounding box center [240, 497] width 271 height 54
click at [233, 513] on textarea at bounding box center [240, 497] width 271 height 54
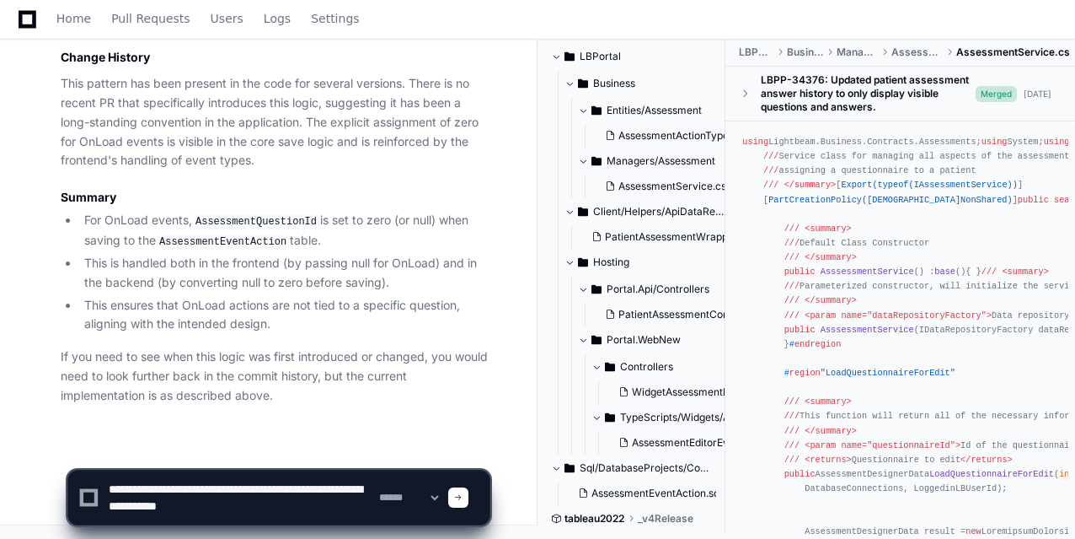
click at [246, 507] on textarea at bounding box center [240, 497] width 271 height 54
type textarea "**********"
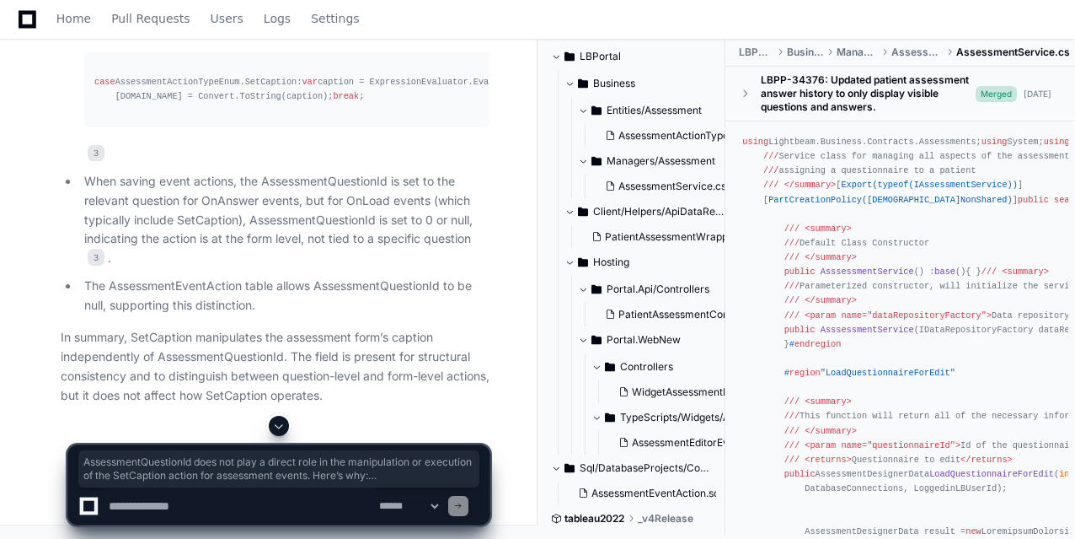
scroll to position [10138, 0]
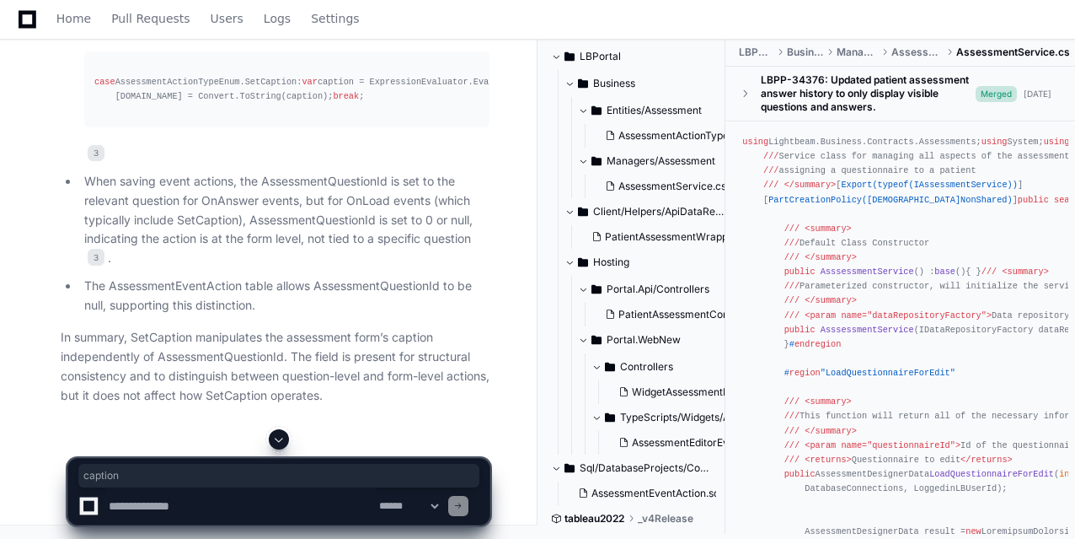
drag, startPoint x: 241, startPoint y: 261, endPoint x: 256, endPoint y: 261, distance: 15.2
drag, startPoint x: 314, startPoint y: 263, endPoint x: 407, endPoint y: 265, distance: 93.6
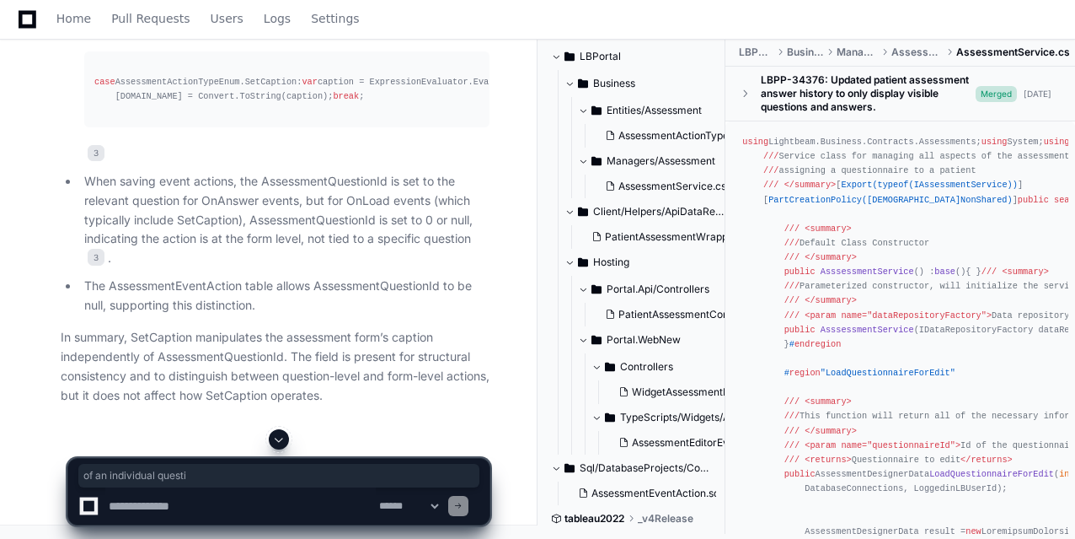
drag, startPoint x: 207, startPoint y: 174, endPoint x: 333, endPoint y: 178, distance: 125.7
drag, startPoint x: 187, startPoint y: 212, endPoint x: 337, endPoint y: 202, distance: 150.3
click at [337, 35] on p "In the backend logic, when SetCaption is processed, the code evaluates the targ…" at bounding box center [286, 5] width 405 height 57
drag, startPoint x: 380, startPoint y: 203, endPoint x: 419, endPoint y: 233, distance: 49.2
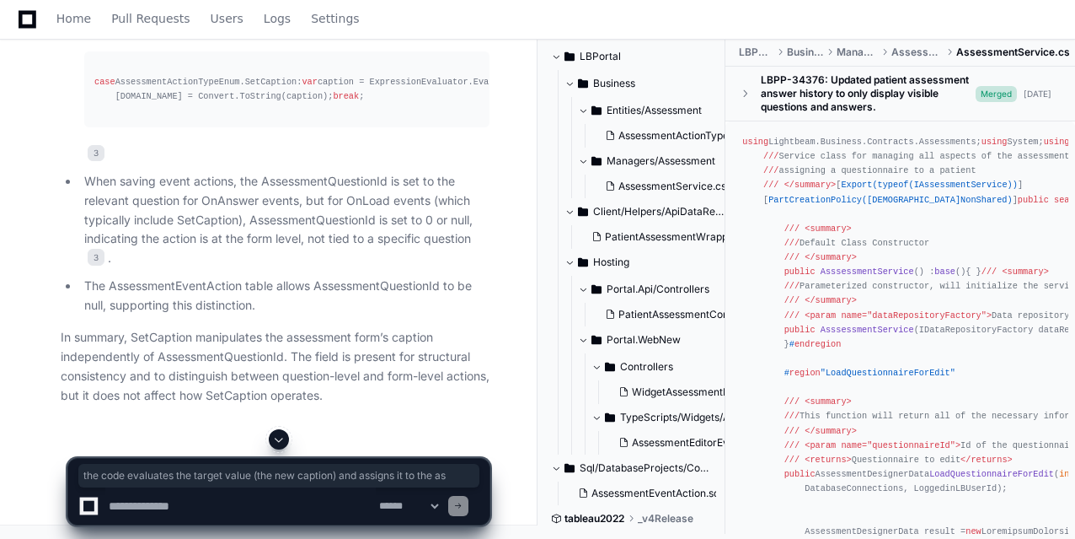
click at [419, 35] on p "In the backend logic, when SetCaption is processed, the code evaluates the targ…" at bounding box center [286, 5] width 405 height 57
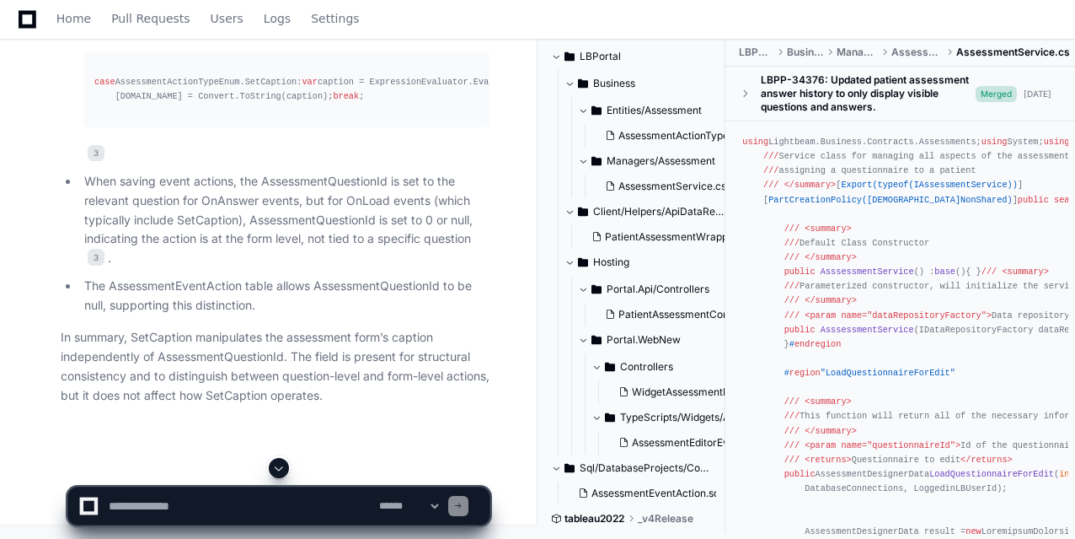
click at [256, 35] on p "In the backend logic, when SetCaption is processed, the code evaluates the targ…" at bounding box center [286, 5] width 405 height 57
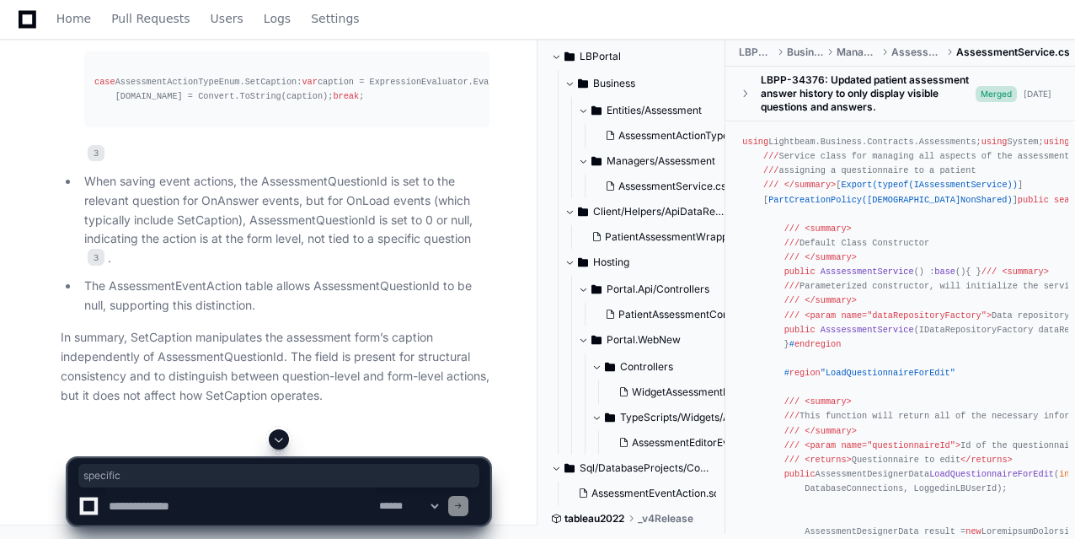
click at [256, 35] on p "In the backend logic, when SetCaption is processed, the code evaluates the targ…" at bounding box center [286, 5] width 405 height 57
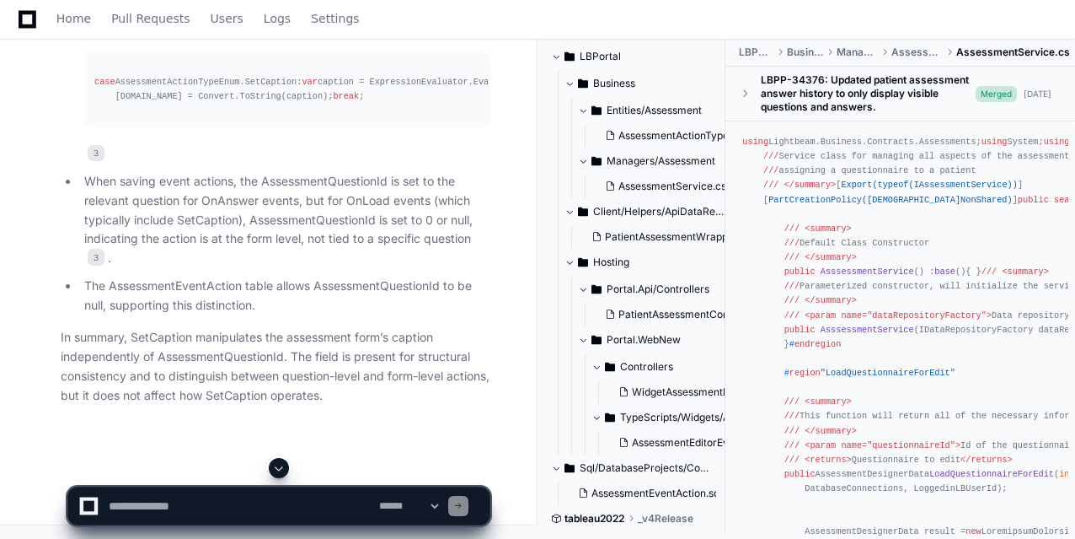
click at [100, 35] on p "In the backend logic, when SetCaption is processed, the code evaluates the targ…" at bounding box center [286, 5] width 405 height 57
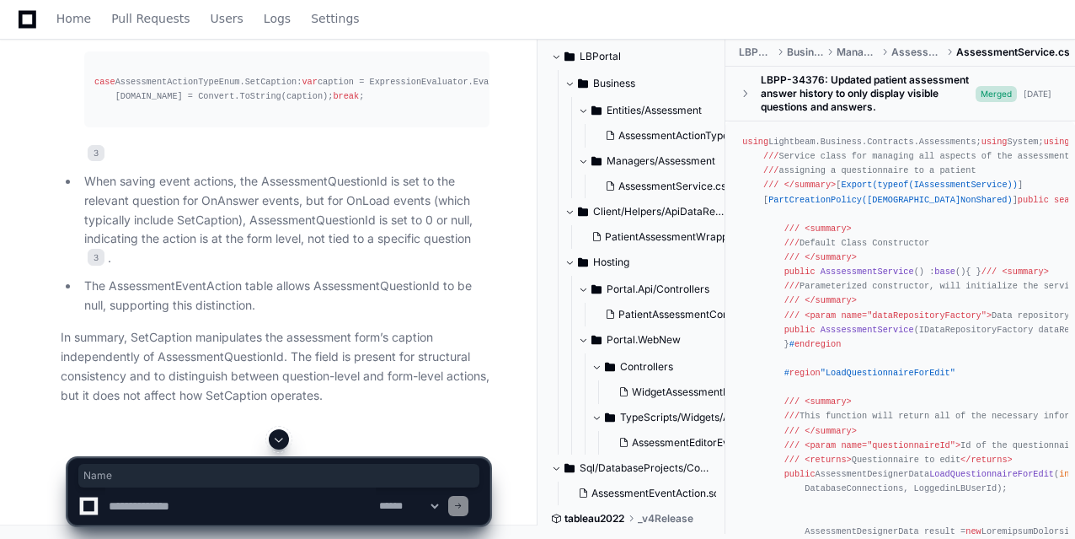
click at [100, 35] on p "In the backend logic, when SetCaption is processed, the code evaluates the targ…" at bounding box center [286, 5] width 405 height 57
drag, startPoint x: 174, startPoint y: 278, endPoint x: 227, endPoint y: 274, distance: 53.3
click at [227, 268] on p "When saving event actions, the AssessmentQuestionId is set to the relevant ques…" at bounding box center [286, 220] width 405 height 96
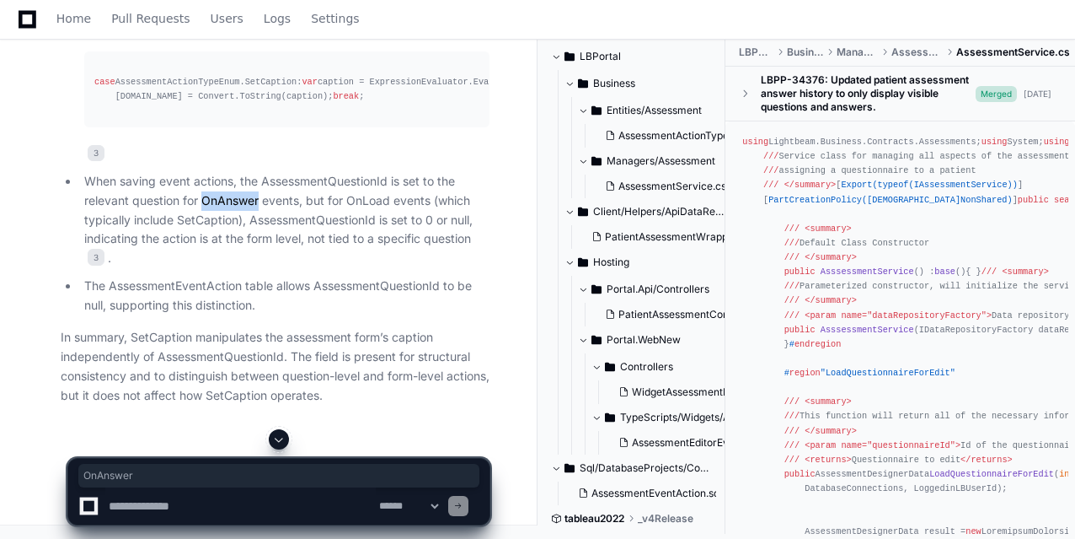
click at [227, 268] on p "When saving event actions, the AssessmentQuestionId is set to the relevant ques…" at bounding box center [286, 220] width 405 height 96
drag, startPoint x: 178, startPoint y: 250, endPoint x: 264, endPoint y: 259, distance: 86.4
click at [264, 259] on p "When saving event actions, the AssessmentQuestionId is set to the relevant ques…" at bounding box center [286, 220] width 405 height 96
drag, startPoint x: 150, startPoint y: 290, endPoint x: 220, endPoint y: 293, distance: 70.0
click at [220, 268] on p "When saving event actions, the AssessmentQuestionId is set to the relevant ques…" at bounding box center [286, 220] width 405 height 96
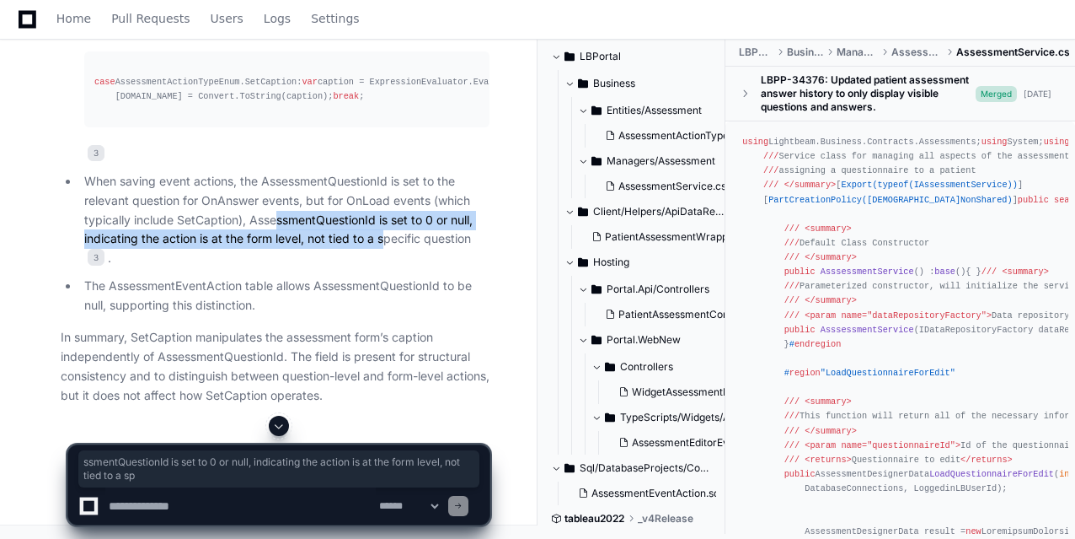
drag, startPoint x: 276, startPoint y: 294, endPoint x: 398, endPoint y: 320, distance: 125.0
click at [398, 268] on p "When saving event actions, the AssessmentQuestionId is set to the relevant ques…" at bounding box center [286, 220] width 405 height 96
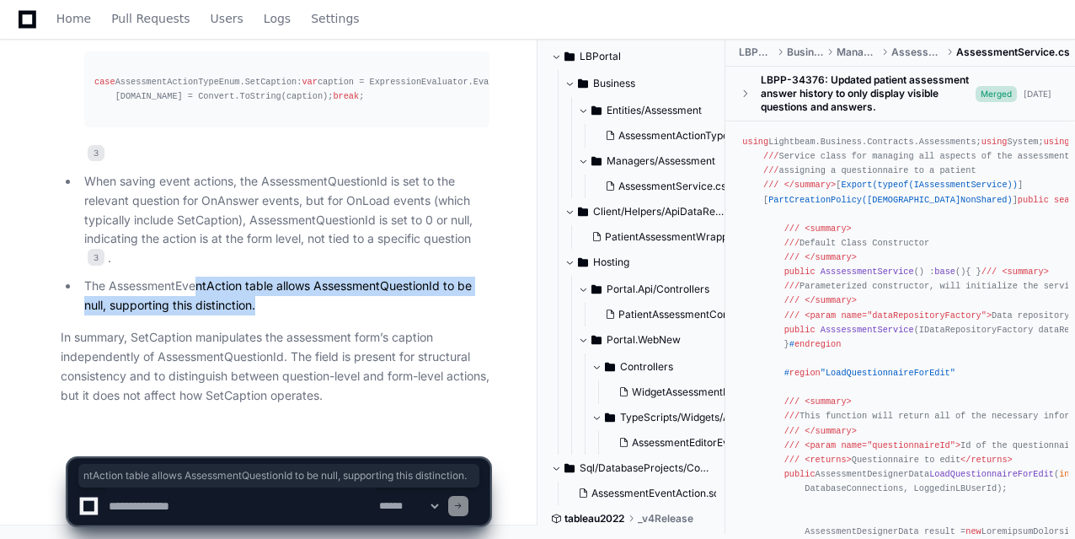
drag, startPoint x: 196, startPoint y: 288, endPoint x: 265, endPoint y: 303, distance: 70.8
click at [265, 303] on p "The AssessmentEventAction table allows AssessmentQuestionId to be null, support…" at bounding box center [286, 295] width 405 height 39
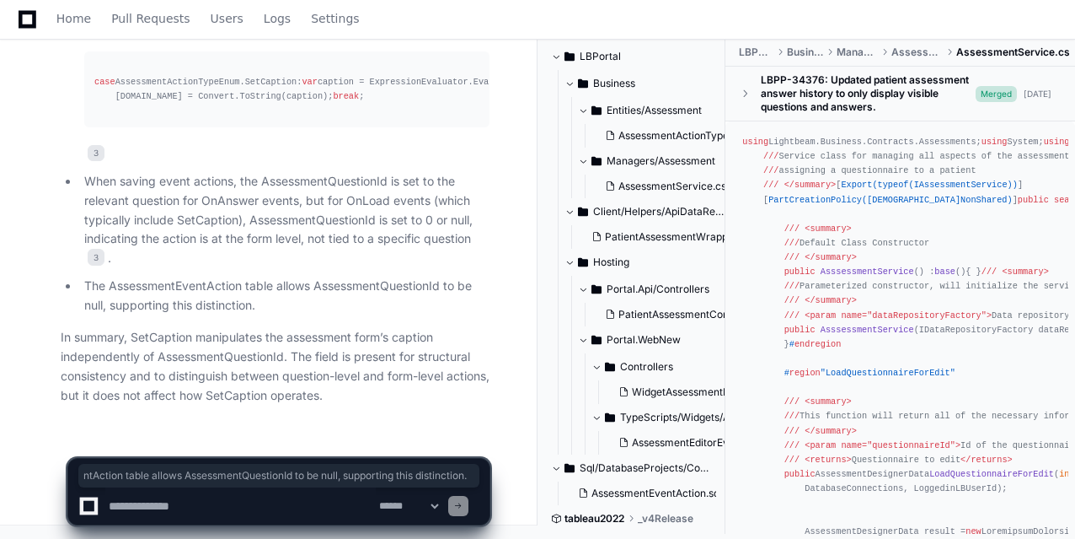
click at [217, 346] on p "In summary, SetCaption manipulates the assessment form’s caption independently …" at bounding box center [275, 366] width 429 height 77
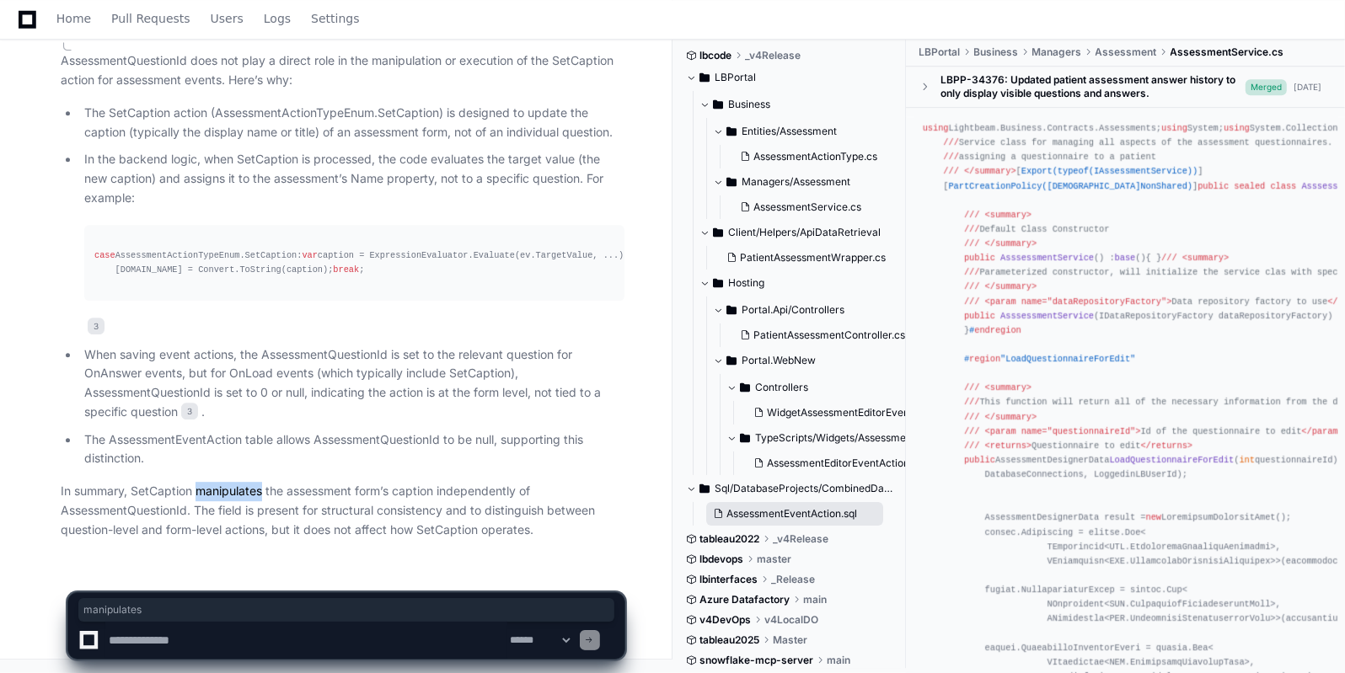
scroll to position [0, 0]
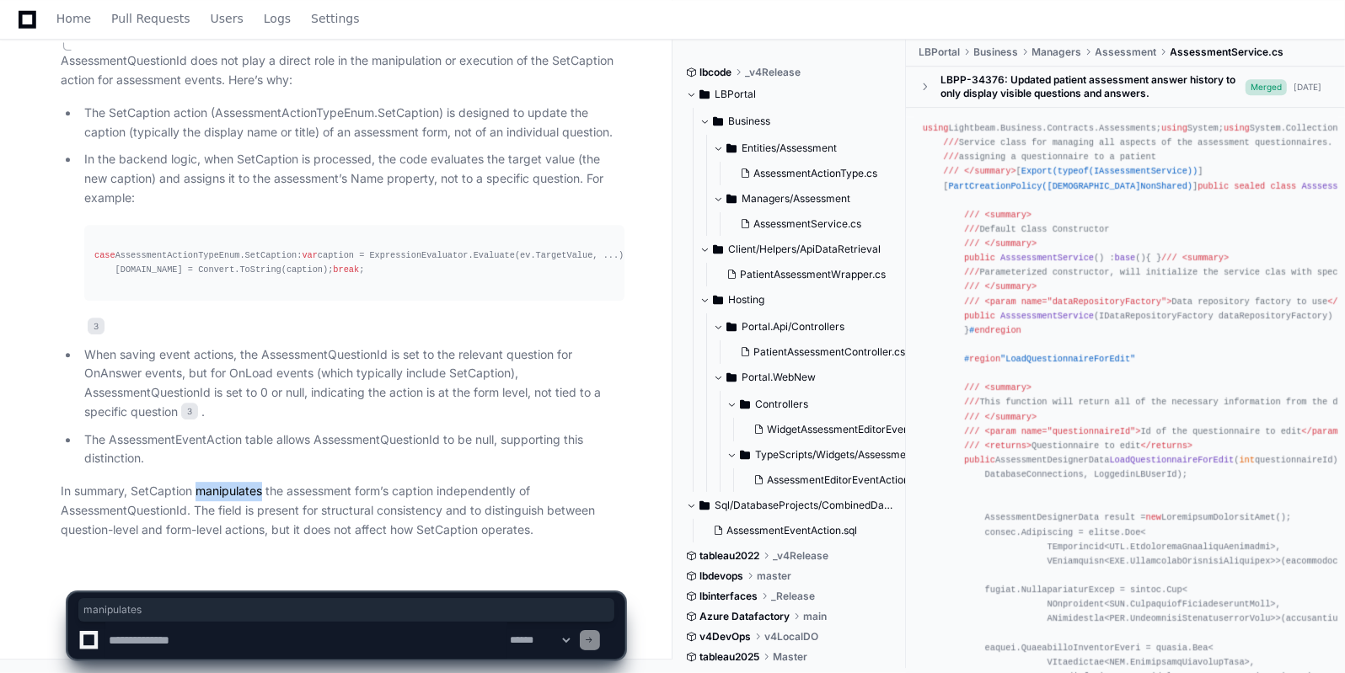
click at [241, 497] on p "In summary, SetCaption manipulates the assessment form’s caption independently …" at bounding box center [343, 510] width 564 height 57
